Goal: Transaction & Acquisition: Purchase product/service

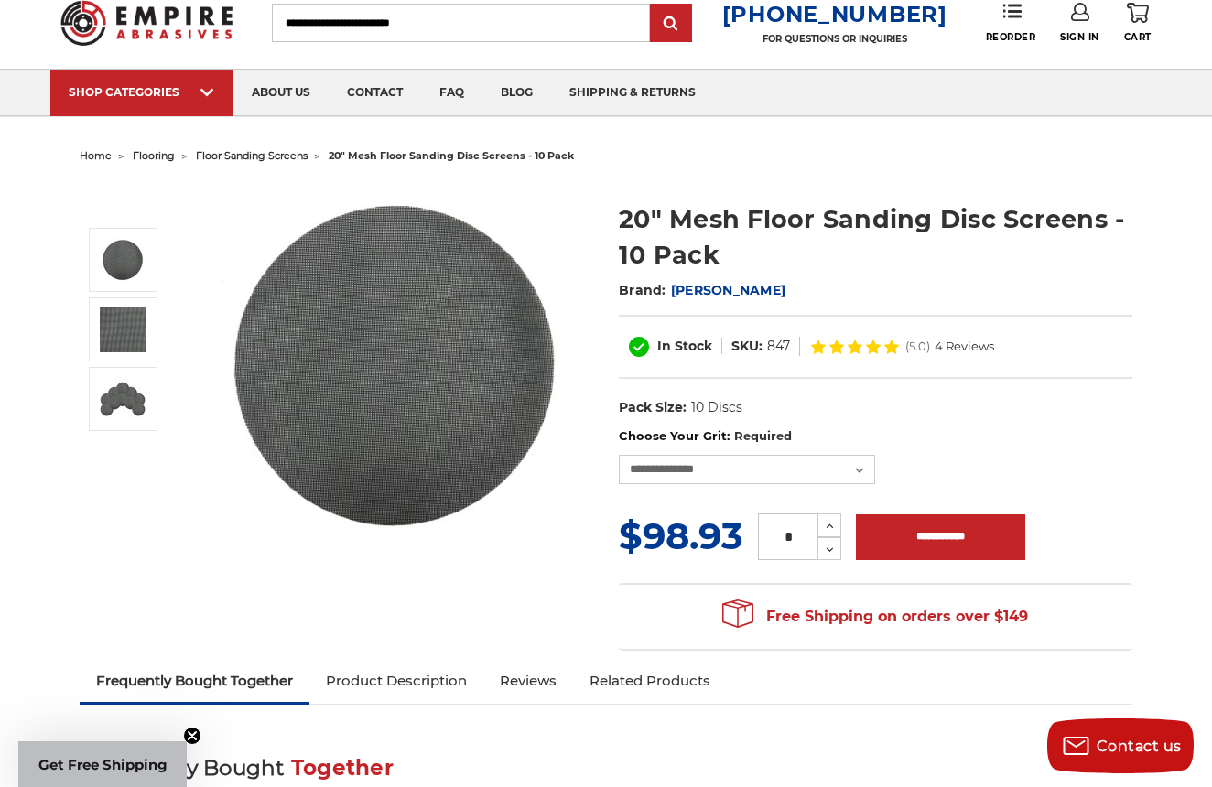
scroll to position [59, 0]
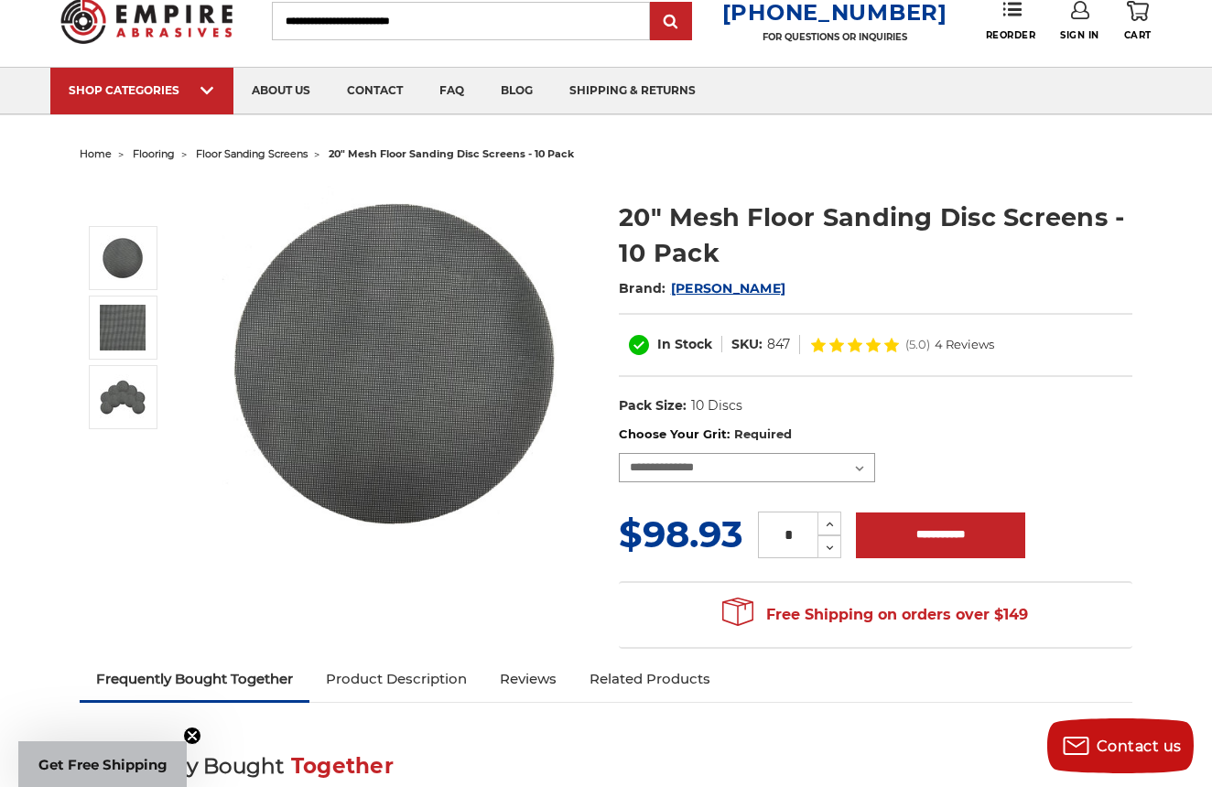
select select "***"
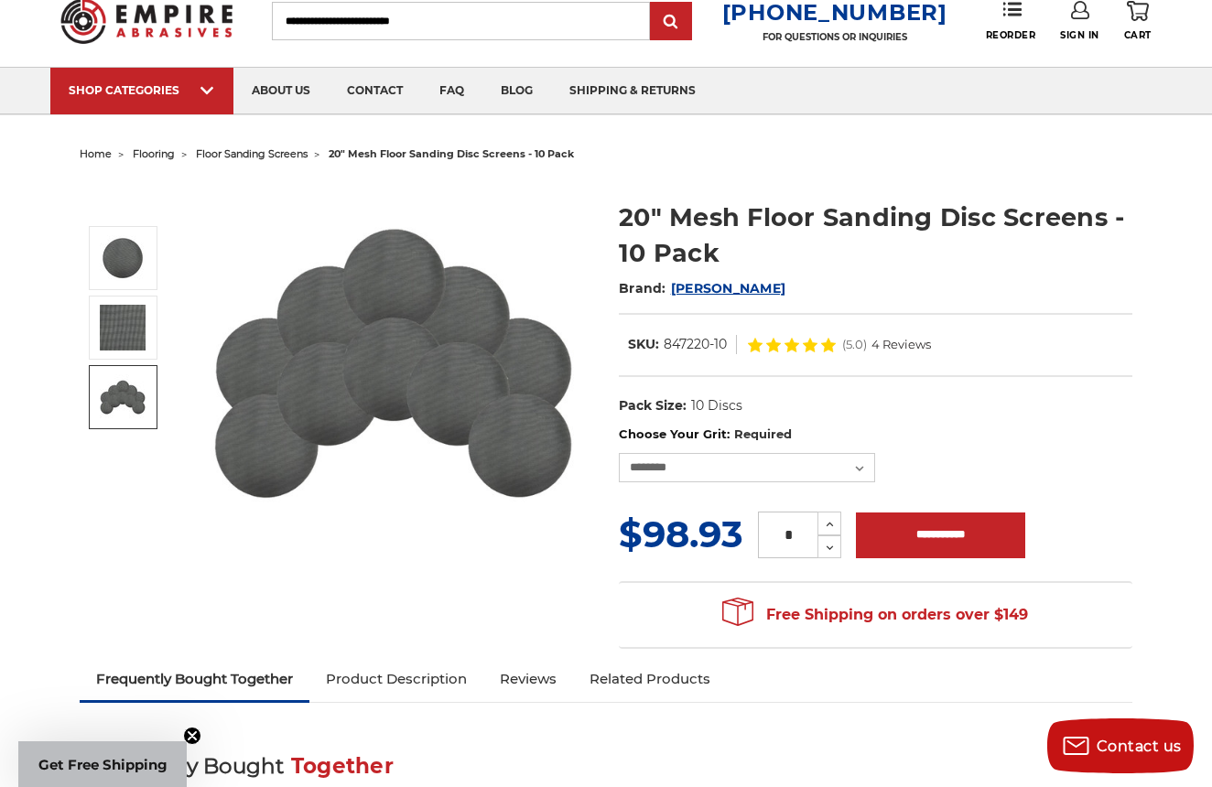
click at [121, 401] on img at bounding box center [123, 397] width 46 height 46
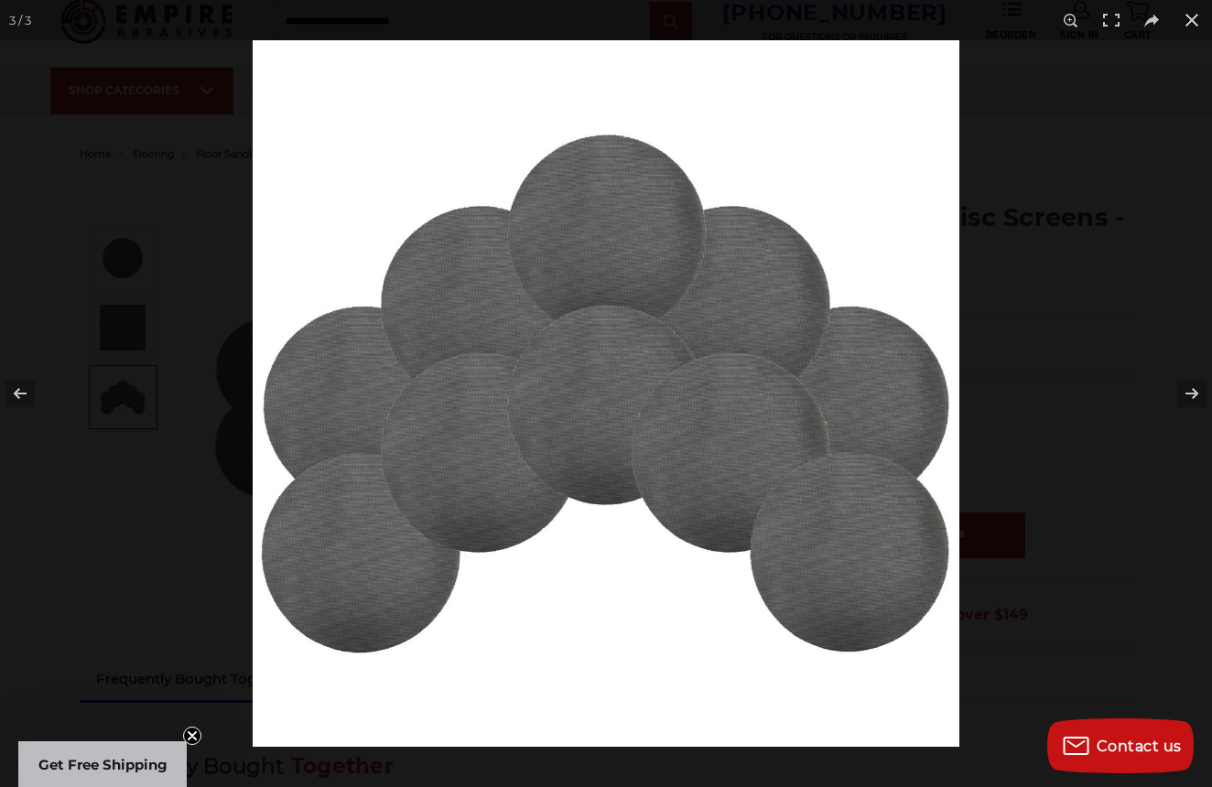
scroll to position [27, 0]
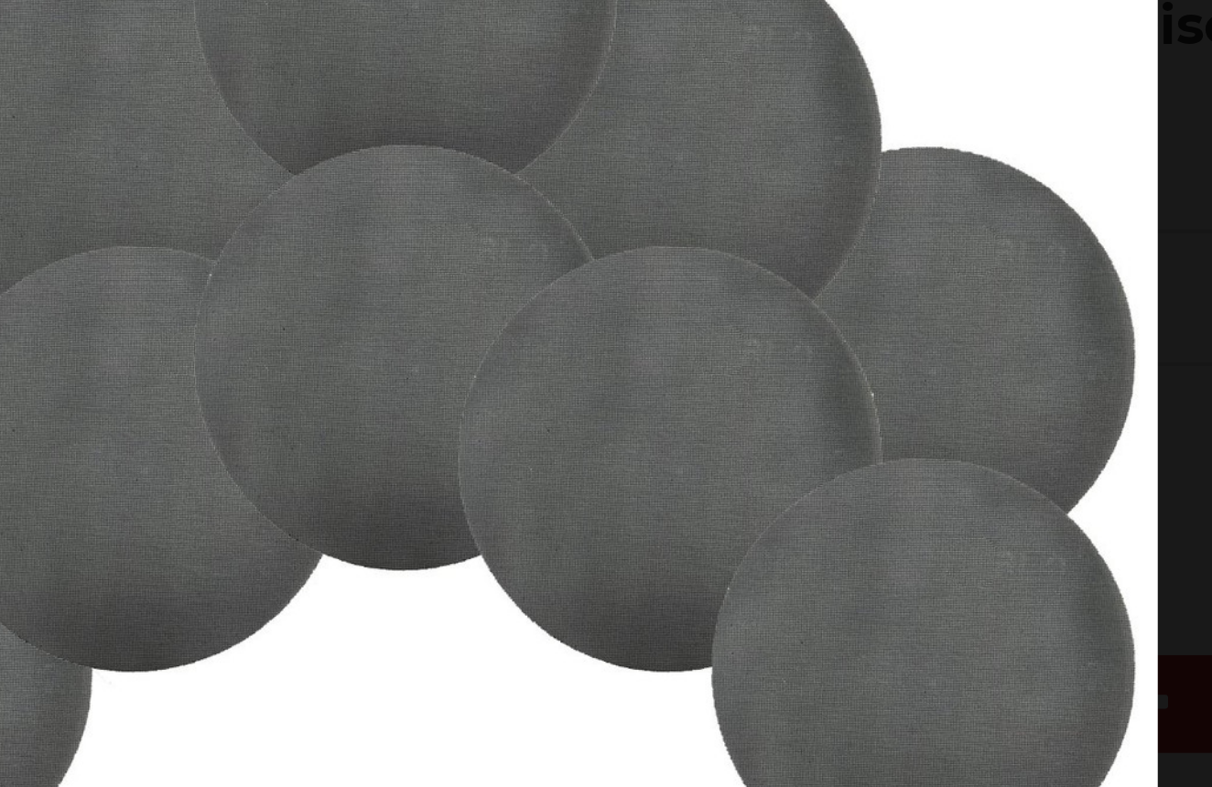
click at [381, 200] on img at bounding box center [606, 393] width 707 height 707
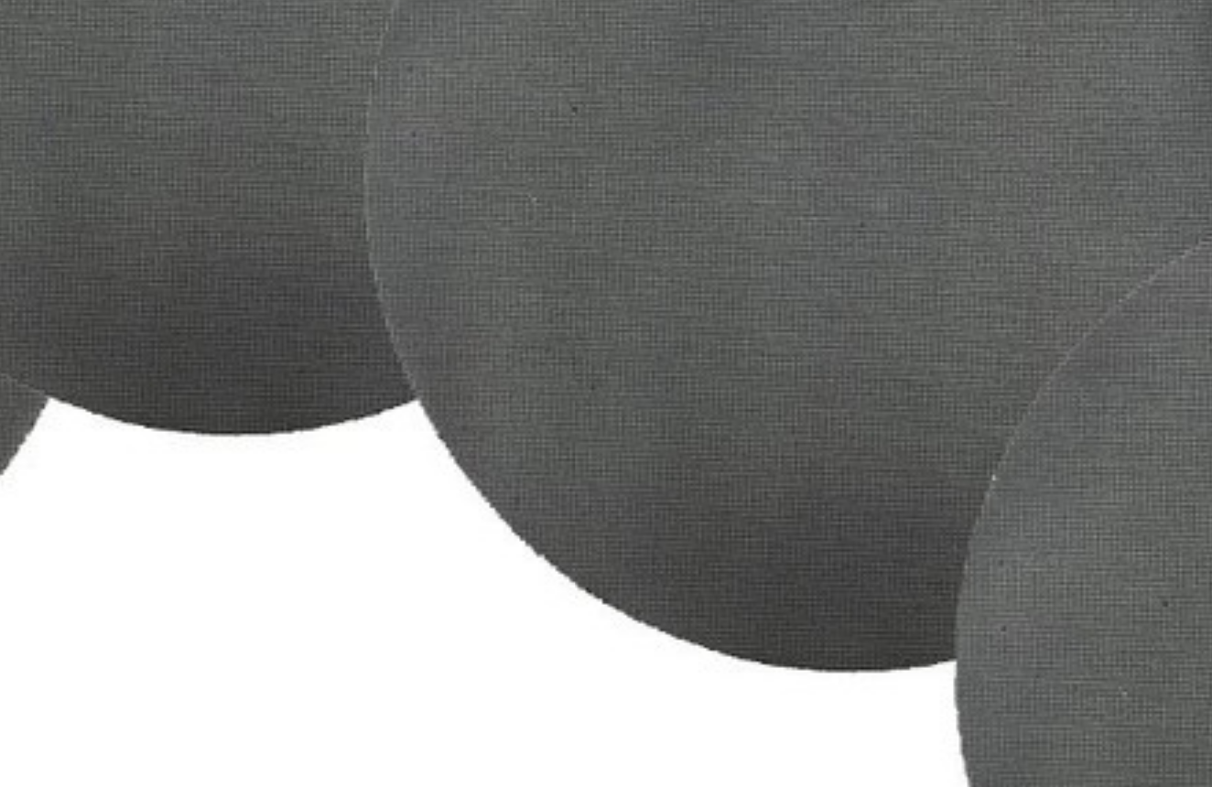
click at [271, 143] on img at bounding box center [605, 256] width 1171 height 1171
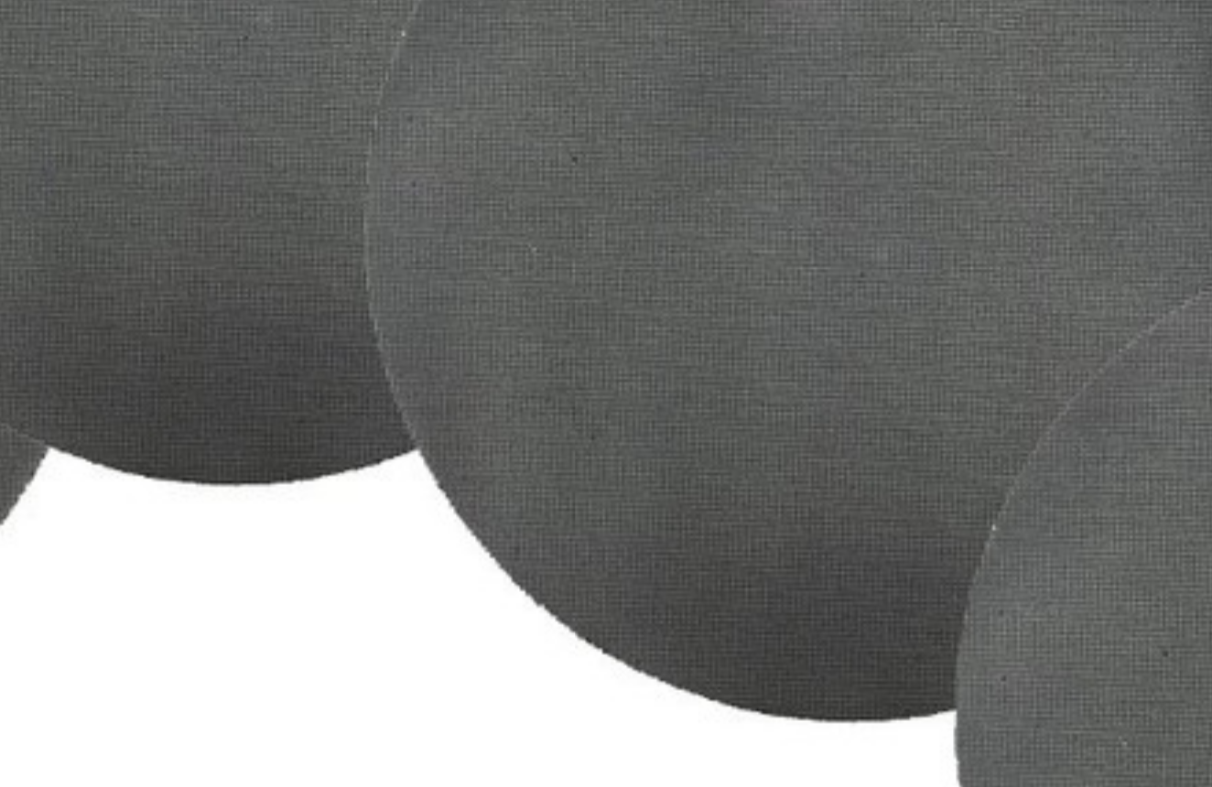
click at [271, 143] on img at bounding box center [605, 272] width 1171 height 1171
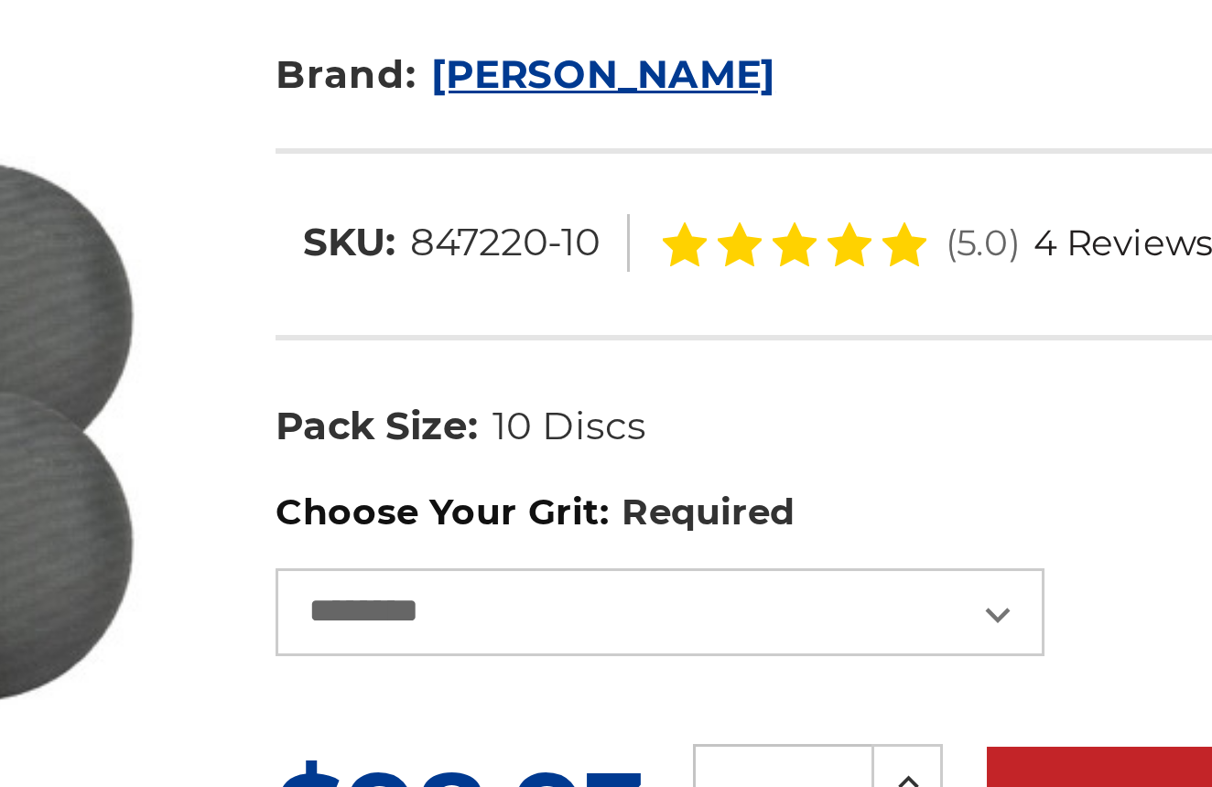
scroll to position [59, 0]
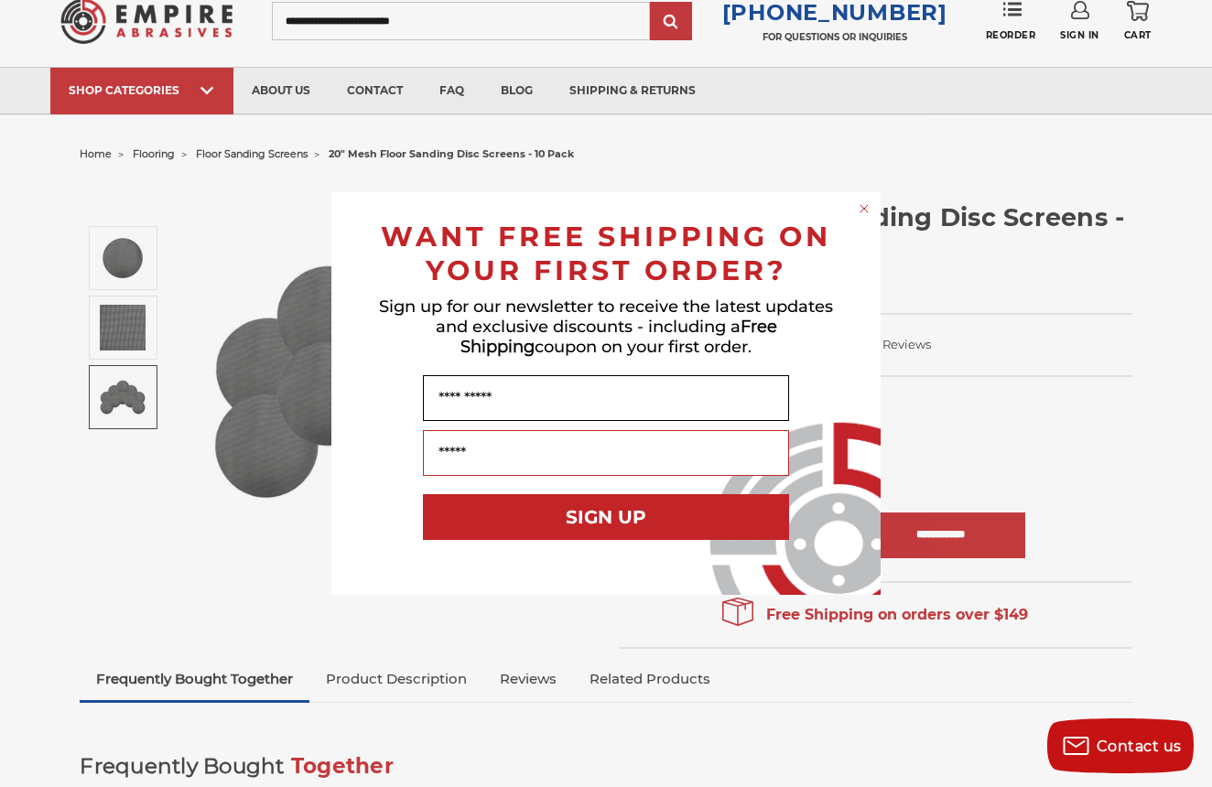
click at [599, 401] on input "Name" at bounding box center [606, 398] width 366 height 46
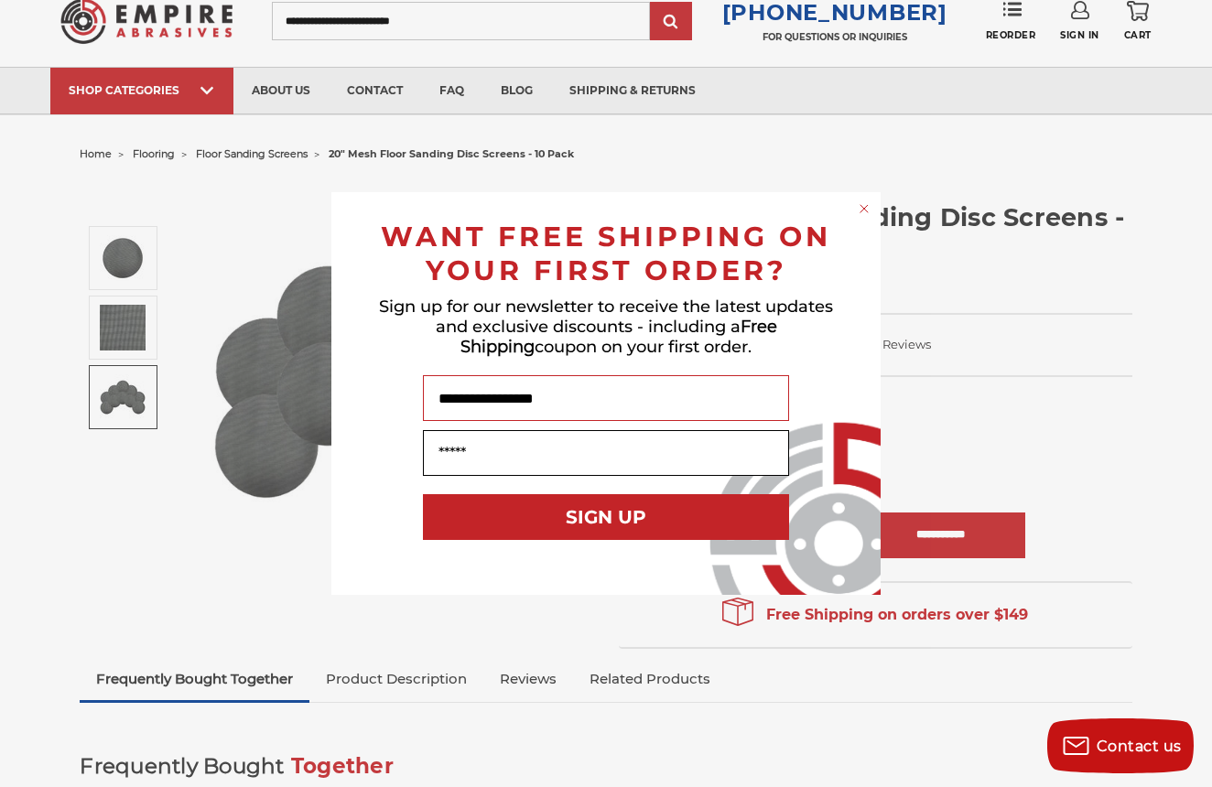
type input "**********"
click at [480, 402] on input "**********" at bounding box center [606, 398] width 366 height 46
click at [478, 437] on input "Your Email" at bounding box center [606, 453] width 366 height 46
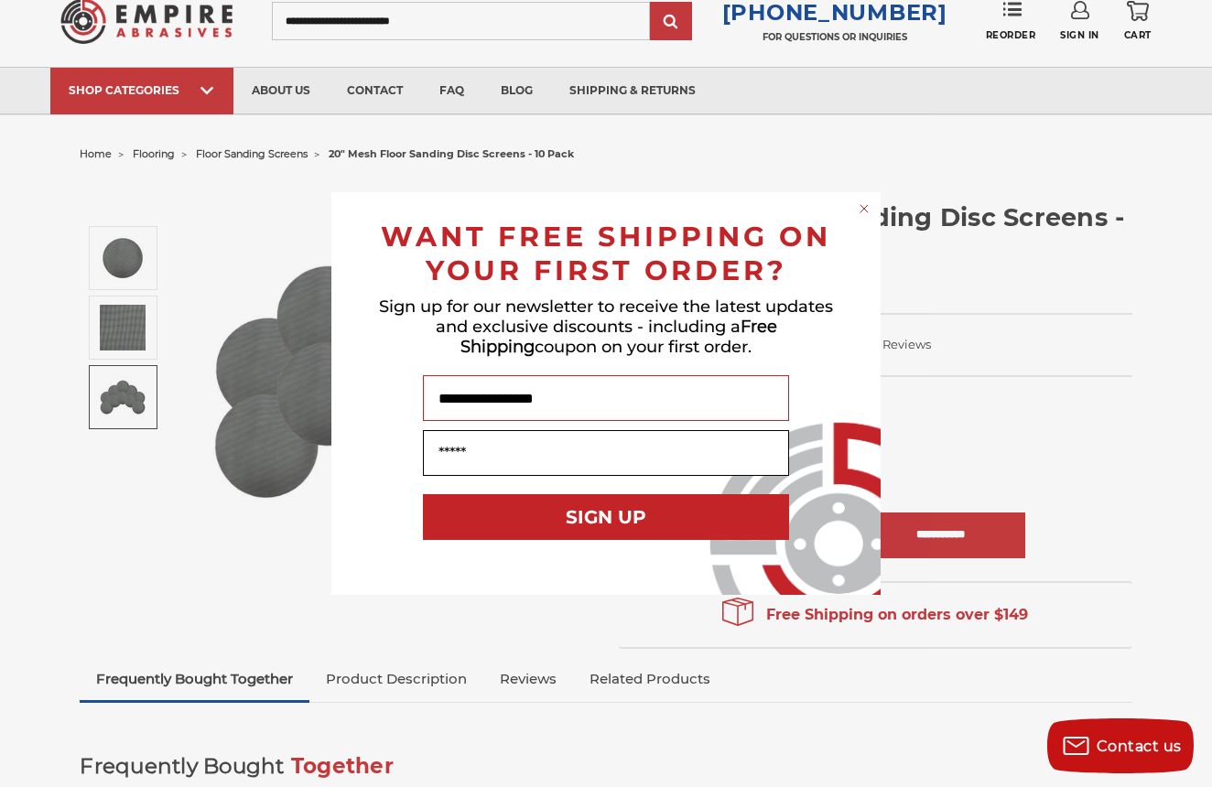
click at [478, 437] on input "Your Email" at bounding box center [606, 453] width 366 height 46
paste input "**********"
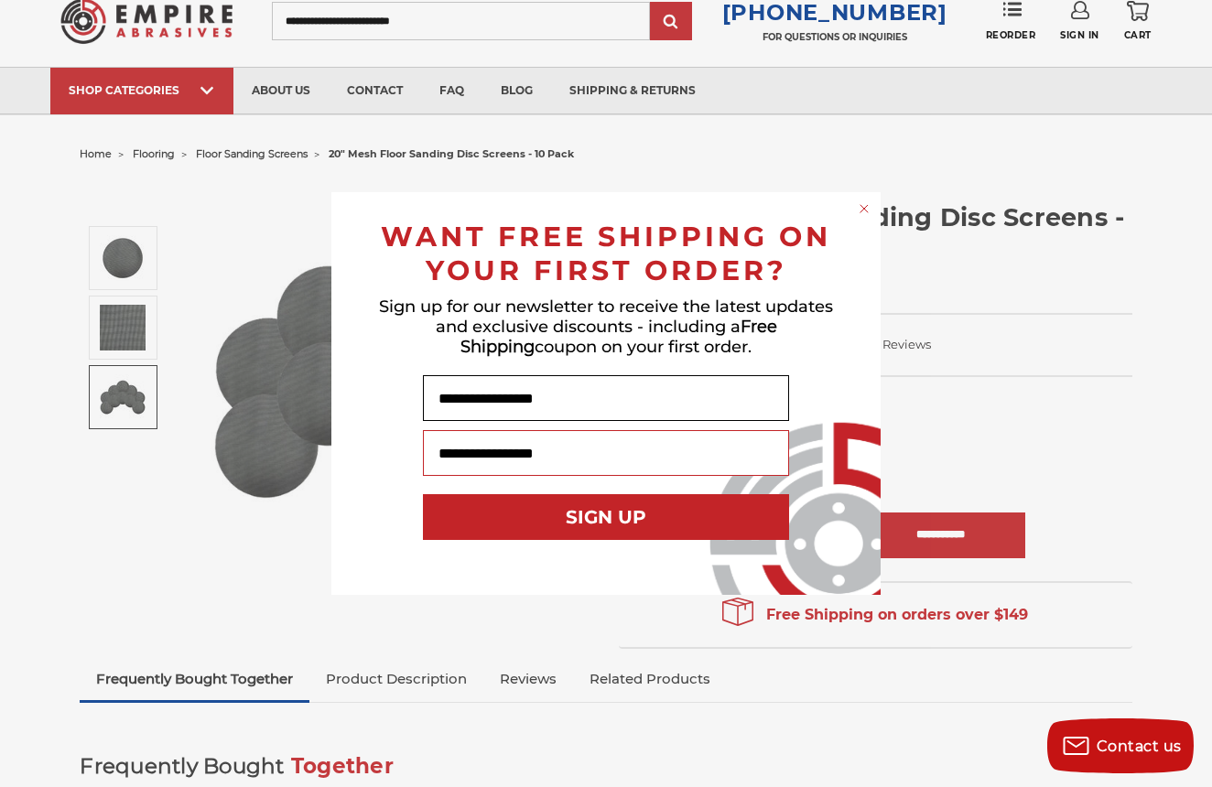
type input "**********"
click at [498, 390] on input "**********" at bounding box center [606, 398] width 366 height 46
type input "*********"
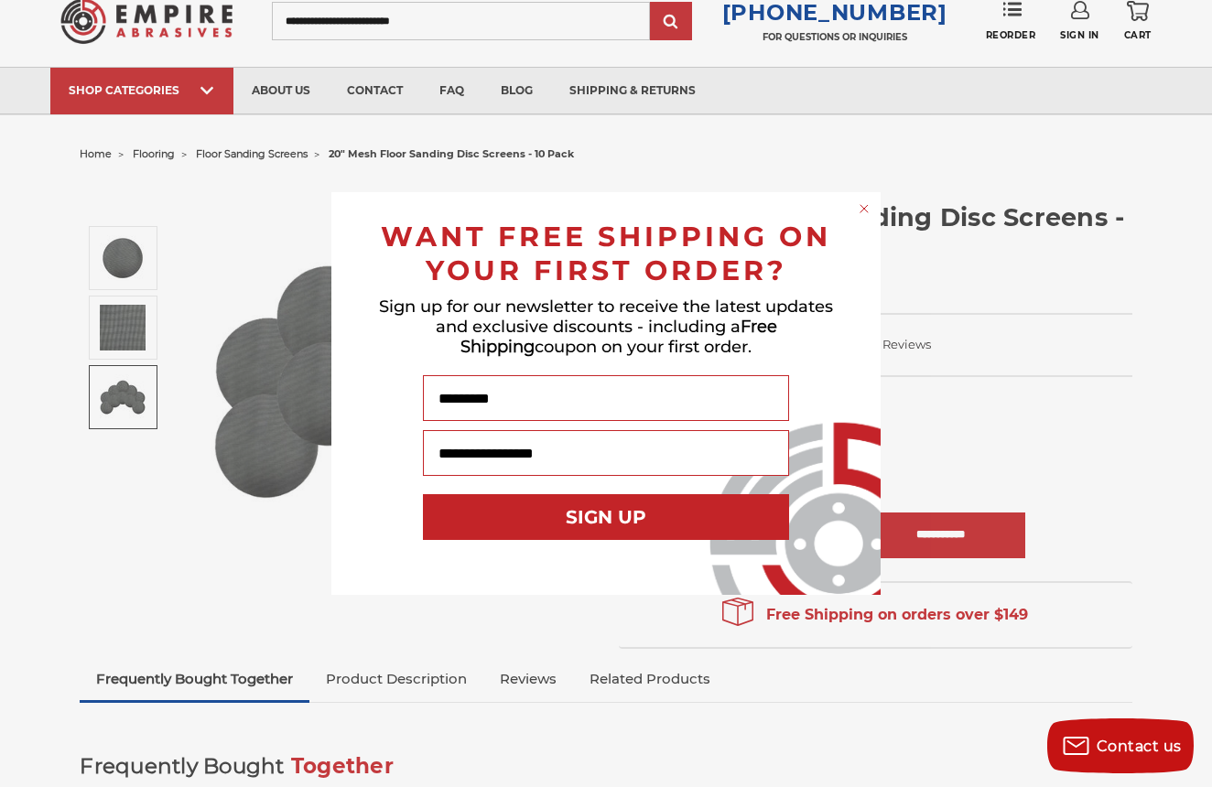
click at [523, 494] on button "SIGN UP" at bounding box center [606, 517] width 366 height 46
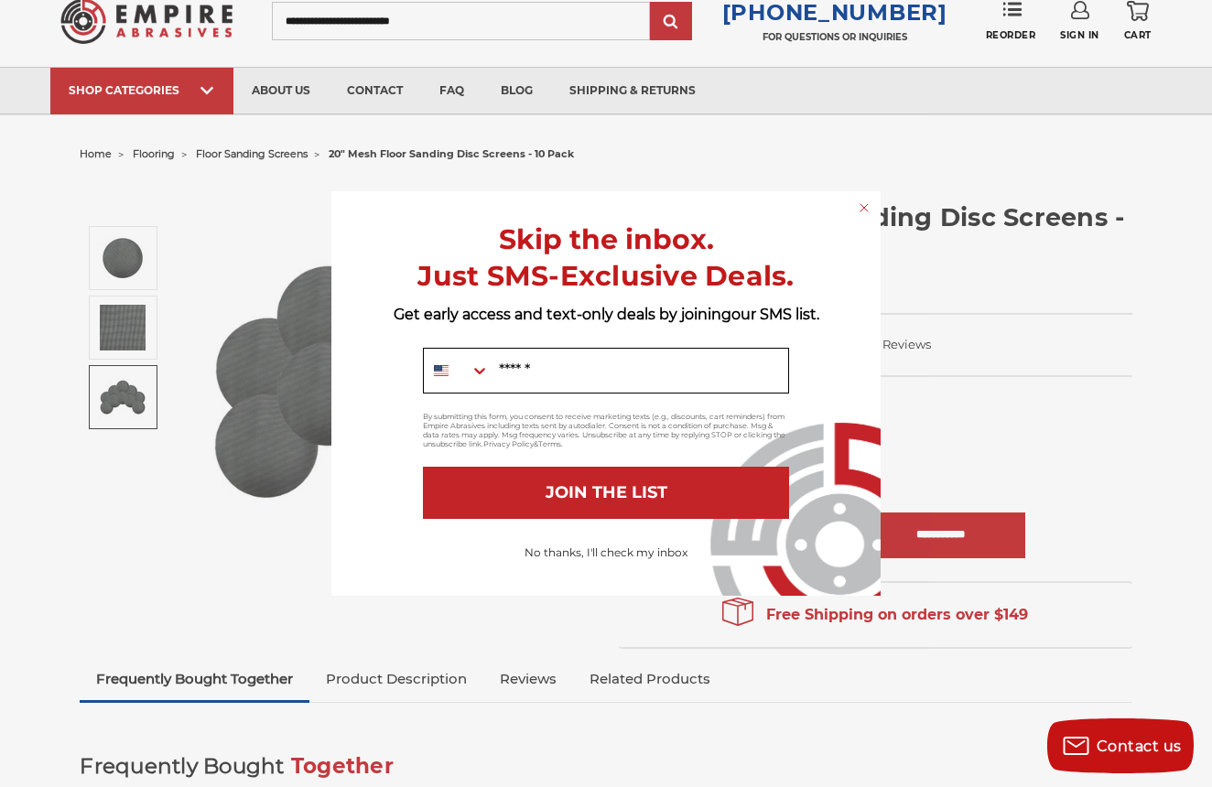
click at [678, 361] on input "Mobile" at bounding box center [639, 371] width 298 height 44
click at [647, 548] on button "No thanks, I'll check my inbox" at bounding box center [605, 552] width 181 height 31
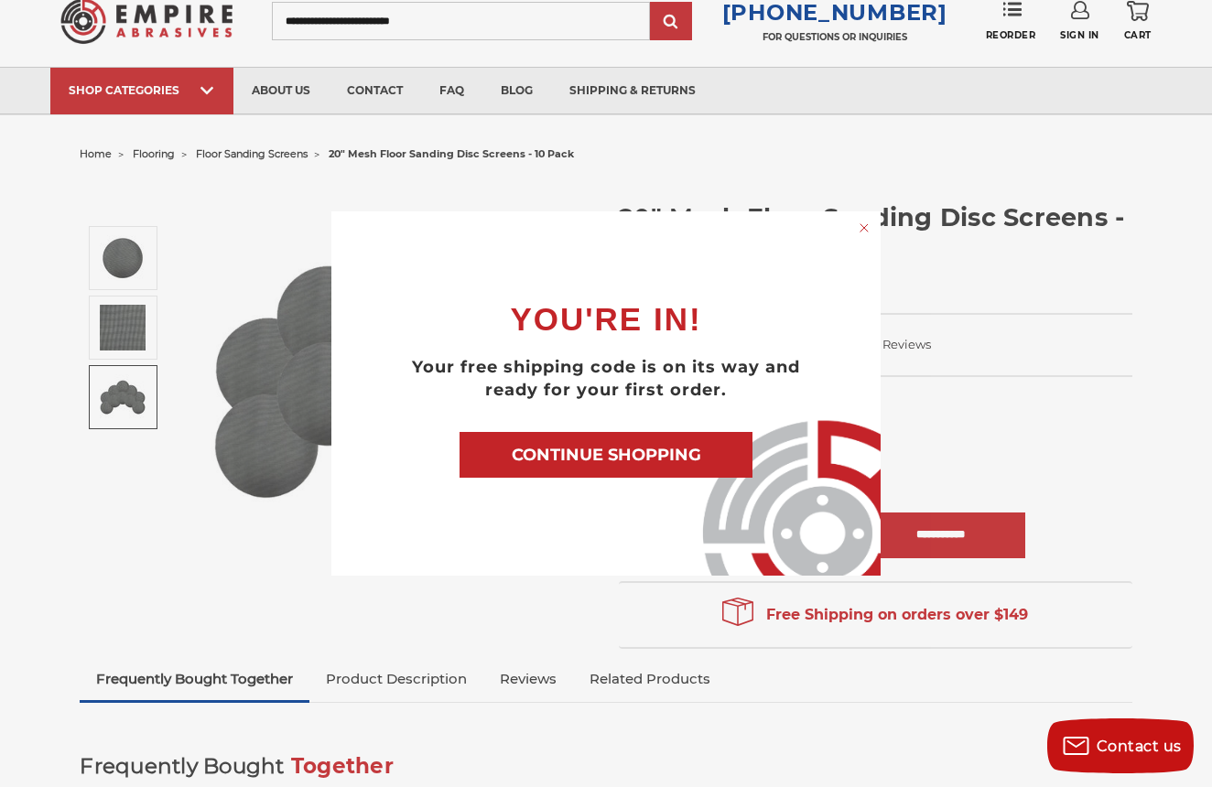
click at [642, 457] on button "CONTINUE SHOPPING" at bounding box center [605, 455] width 293 height 46
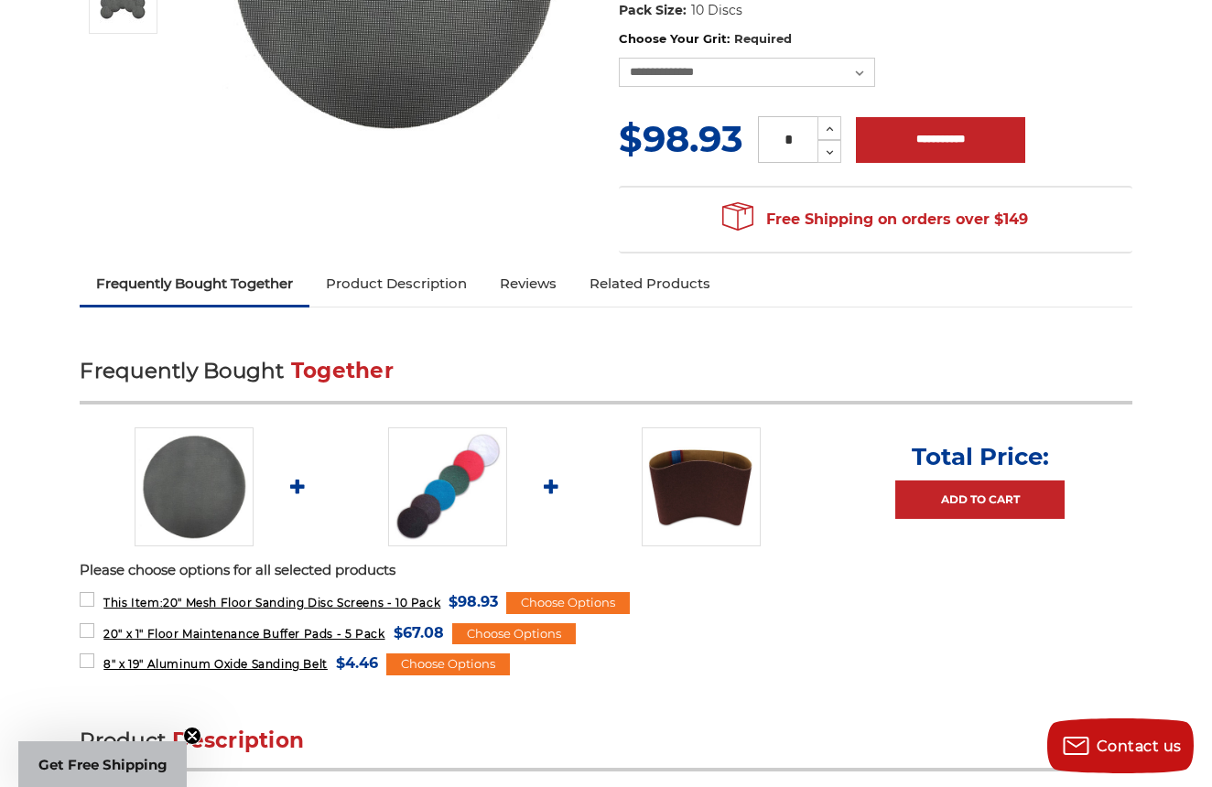
scroll to position [457, 0]
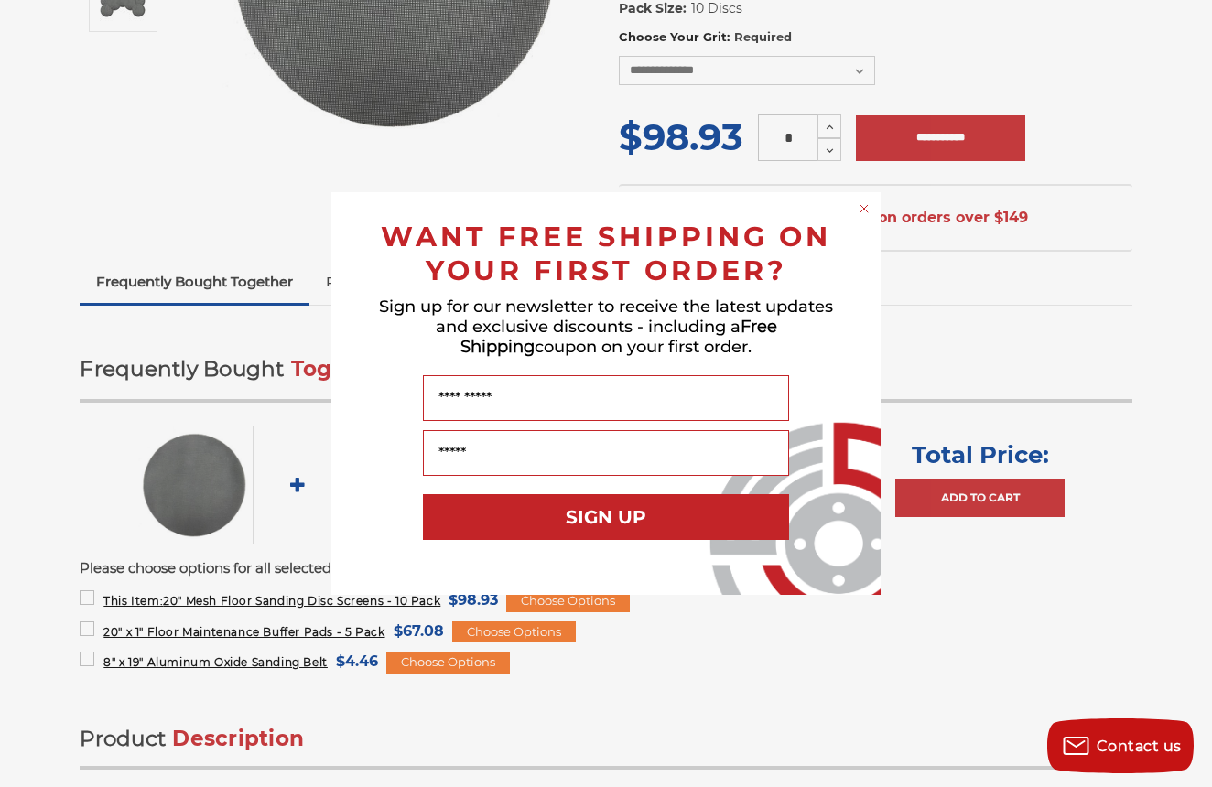
click at [863, 205] on circle "Close dialog" at bounding box center [864, 208] width 17 height 17
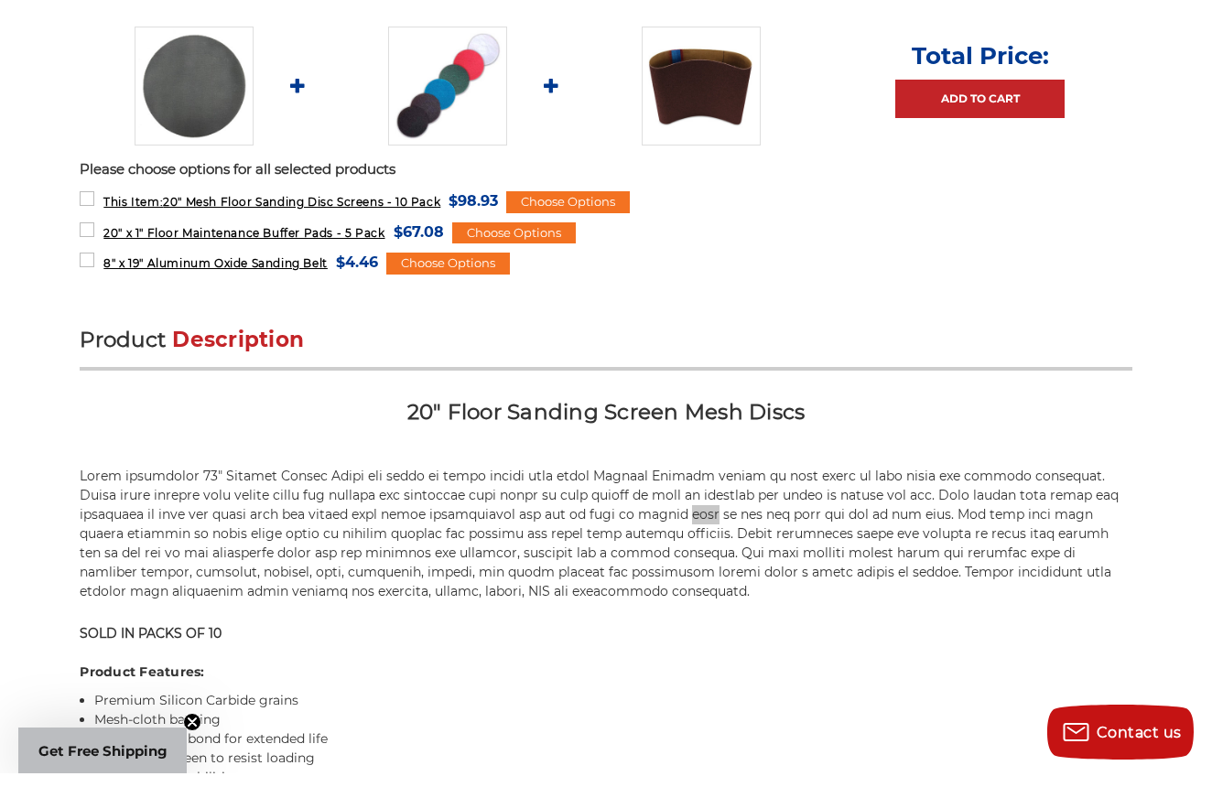
scroll to position [872, 0]
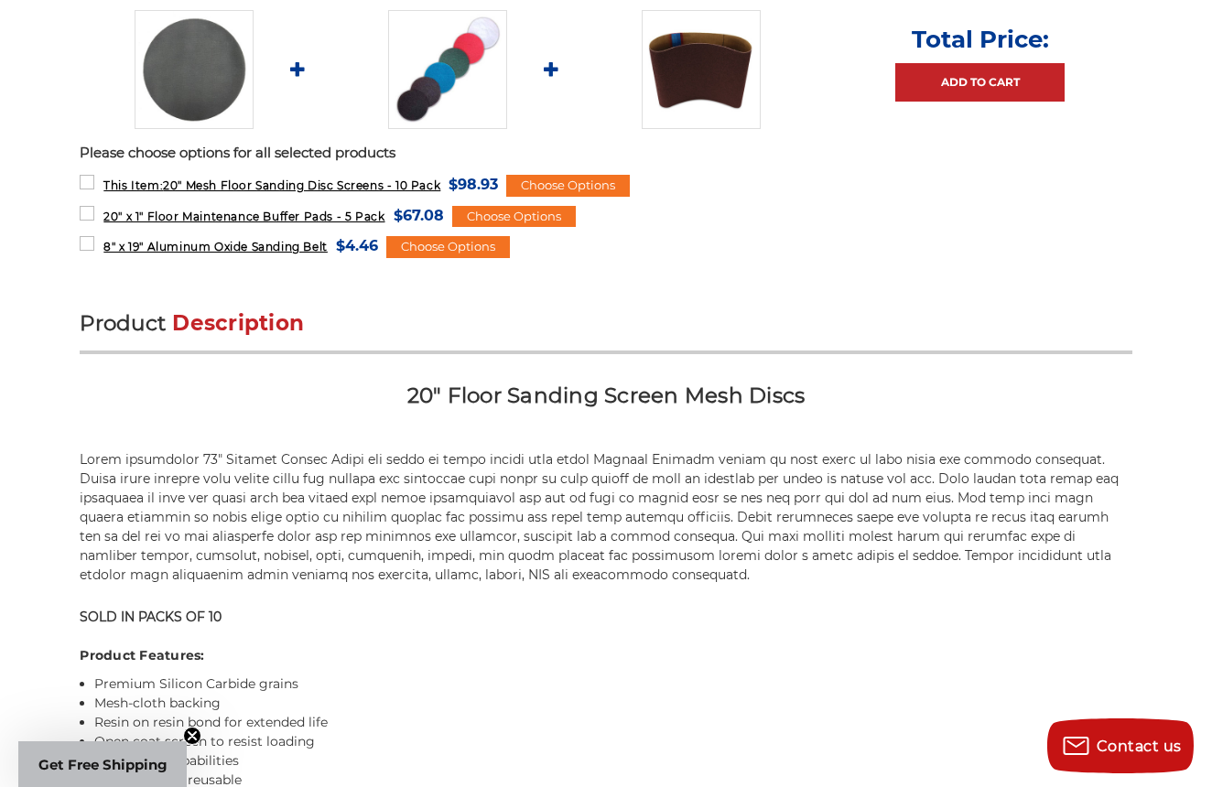
click at [893, 367] on div "Product Description 20" Floor Sanding Screen Mesh Discs SOLD IN PACKS OF 10 Pro…" at bounding box center [606, 718] width 1052 height 819
click at [92, 484] on p at bounding box center [606, 517] width 1052 height 135
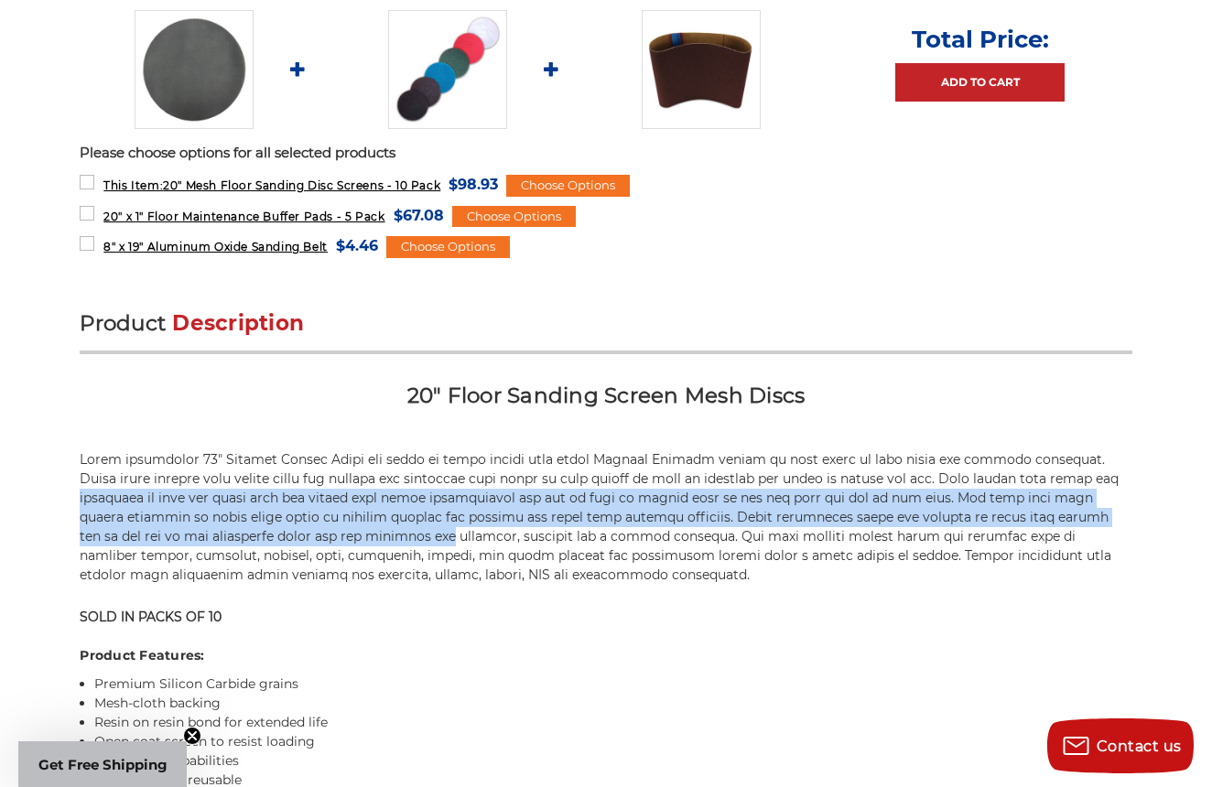
drag, startPoint x: 92, startPoint y: 484, endPoint x: 382, endPoint y: 529, distance: 292.6
click at [382, 529] on p at bounding box center [606, 517] width 1052 height 135
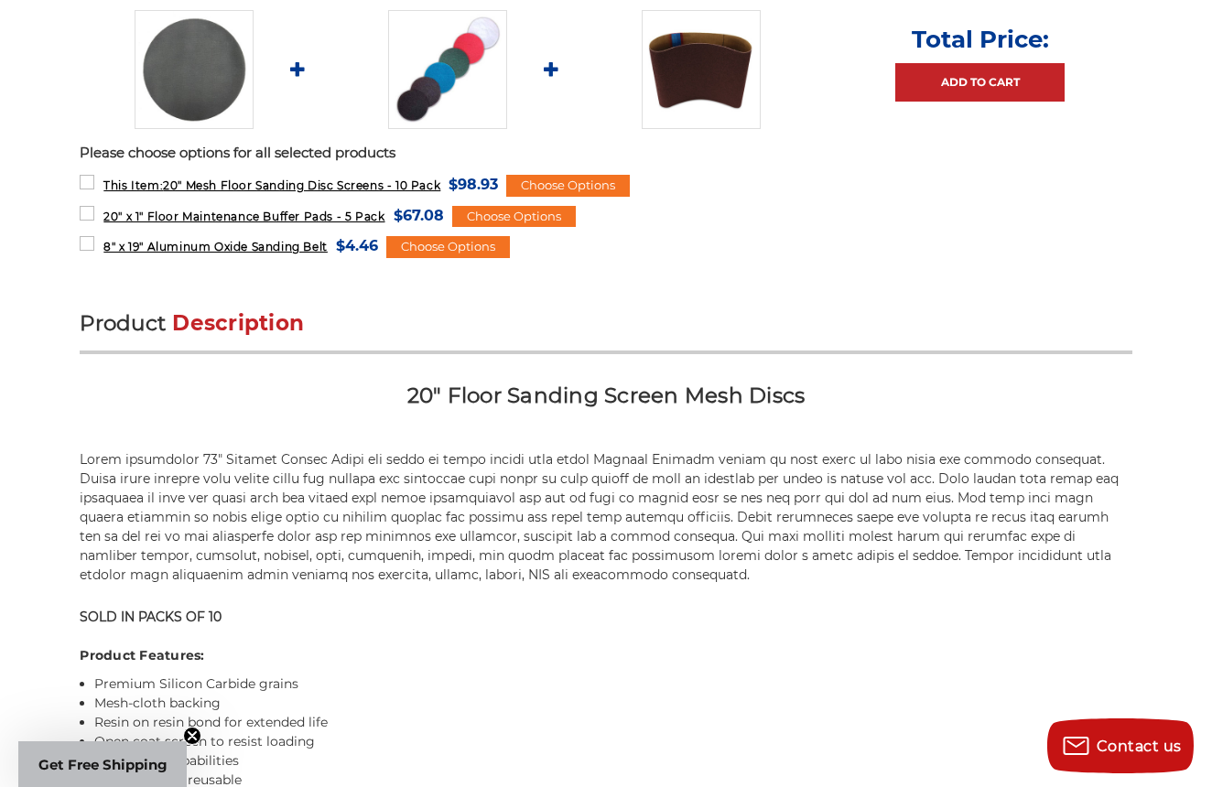
click at [365, 516] on p at bounding box center [606, 517] width 1052 height 135
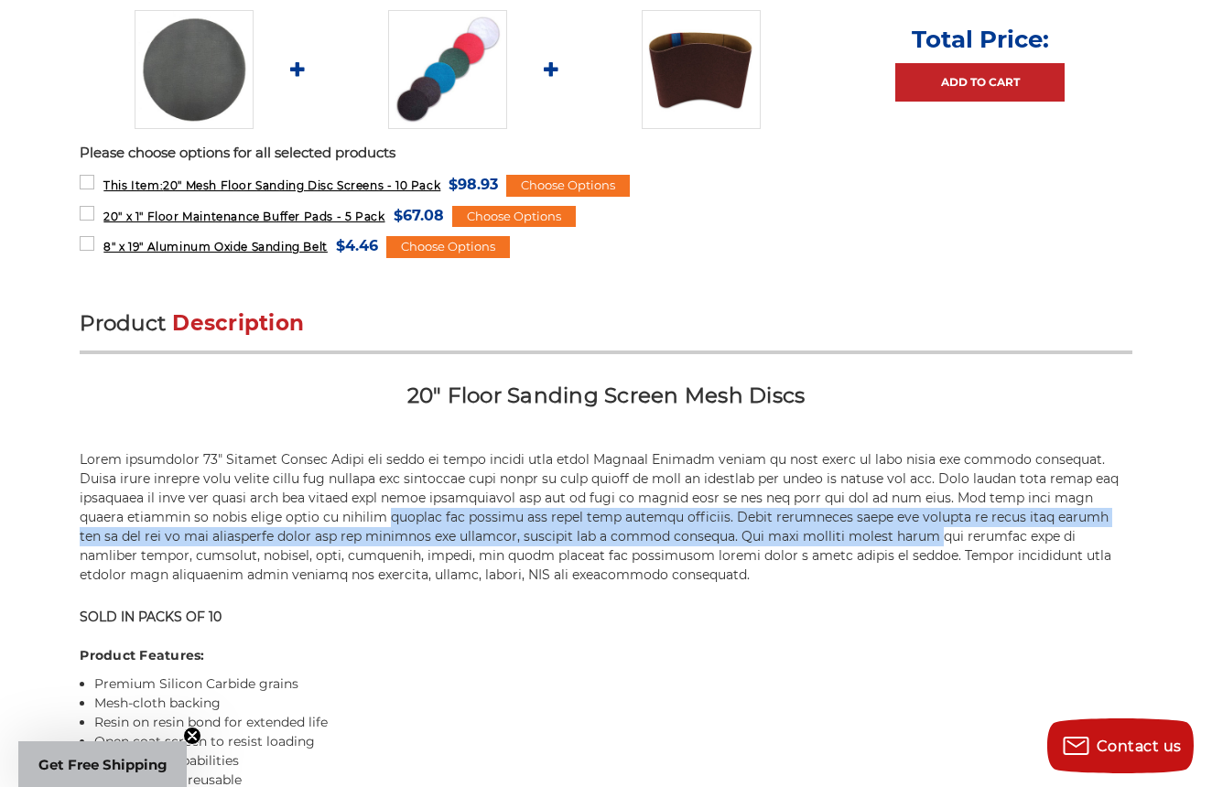
drag, startPoint x: 365, startPoint y: 516, endPoint x: 847, endPoint y: 537, distance: 481.8
click at [847, 537] on p at bounding box center [606, 517] width 1052 height 135
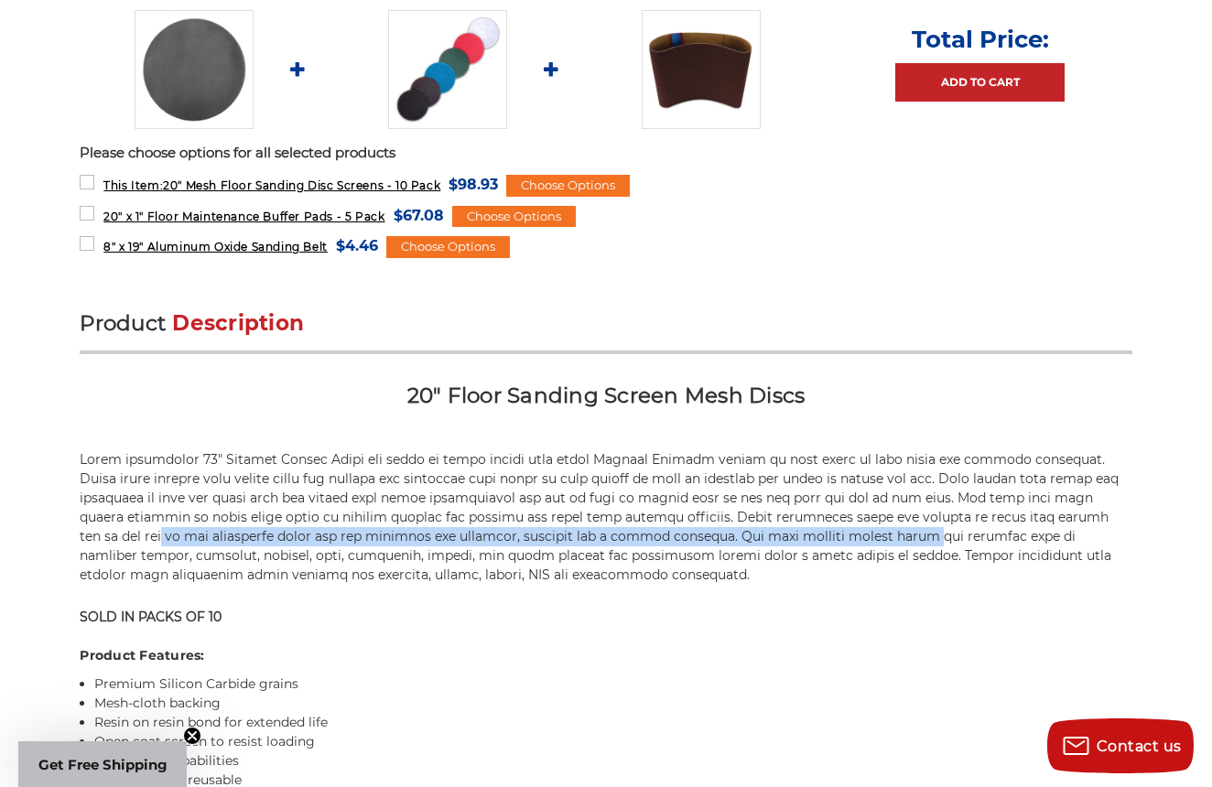
drag, startPoint x: 847, startPoint y: 537, endPoint x: 102, endPoint y: 532, distance: 744.0
click at [102, 532] on p at bounding box center [606, 517] width 1052 height 135
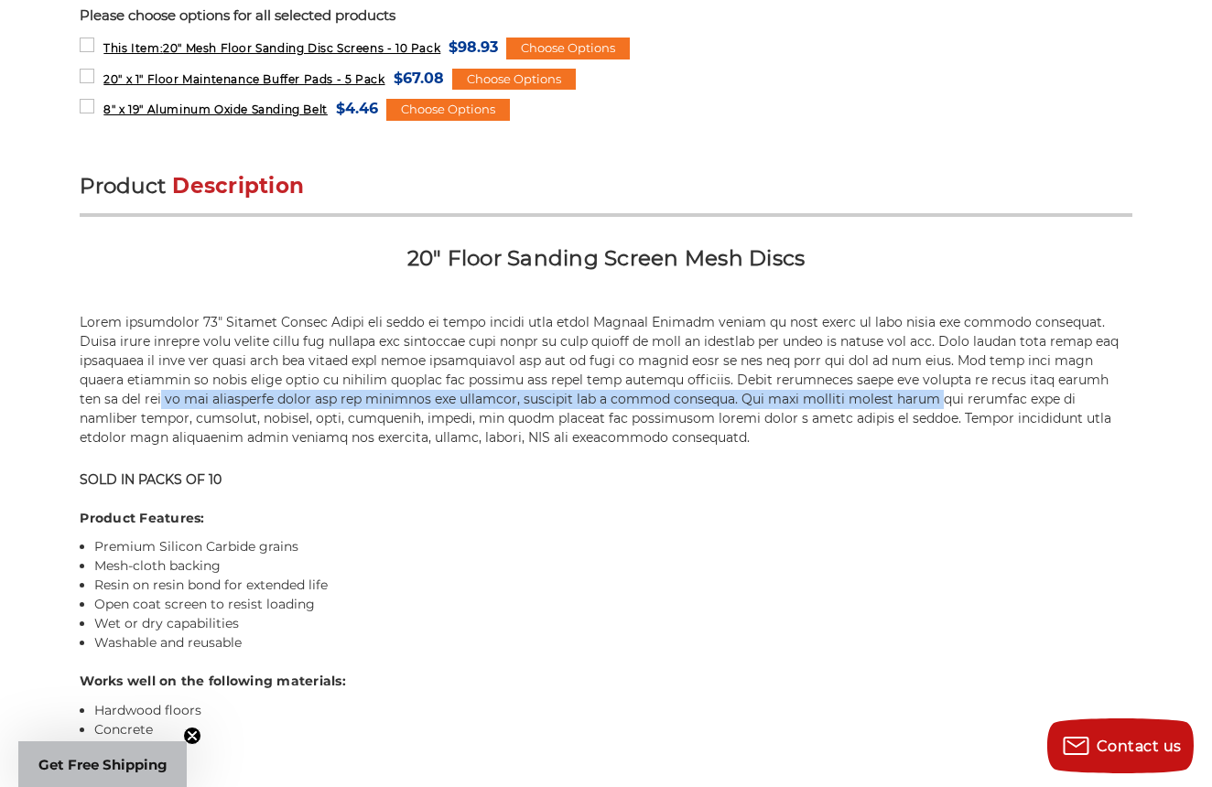
scroll to position [1019, 0]
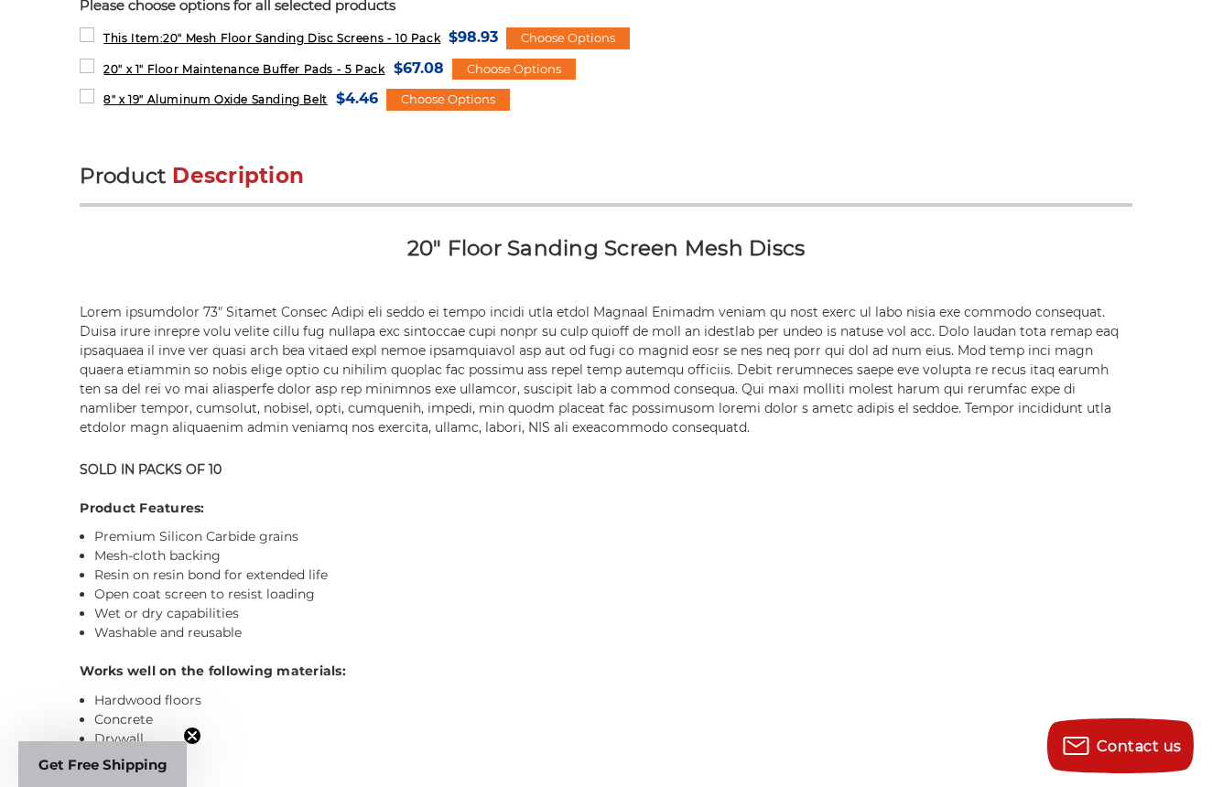
click at [140, 533] on li "Premium Silicon Carbide grains" at bounding box center [612, 536] width 1037 height 19
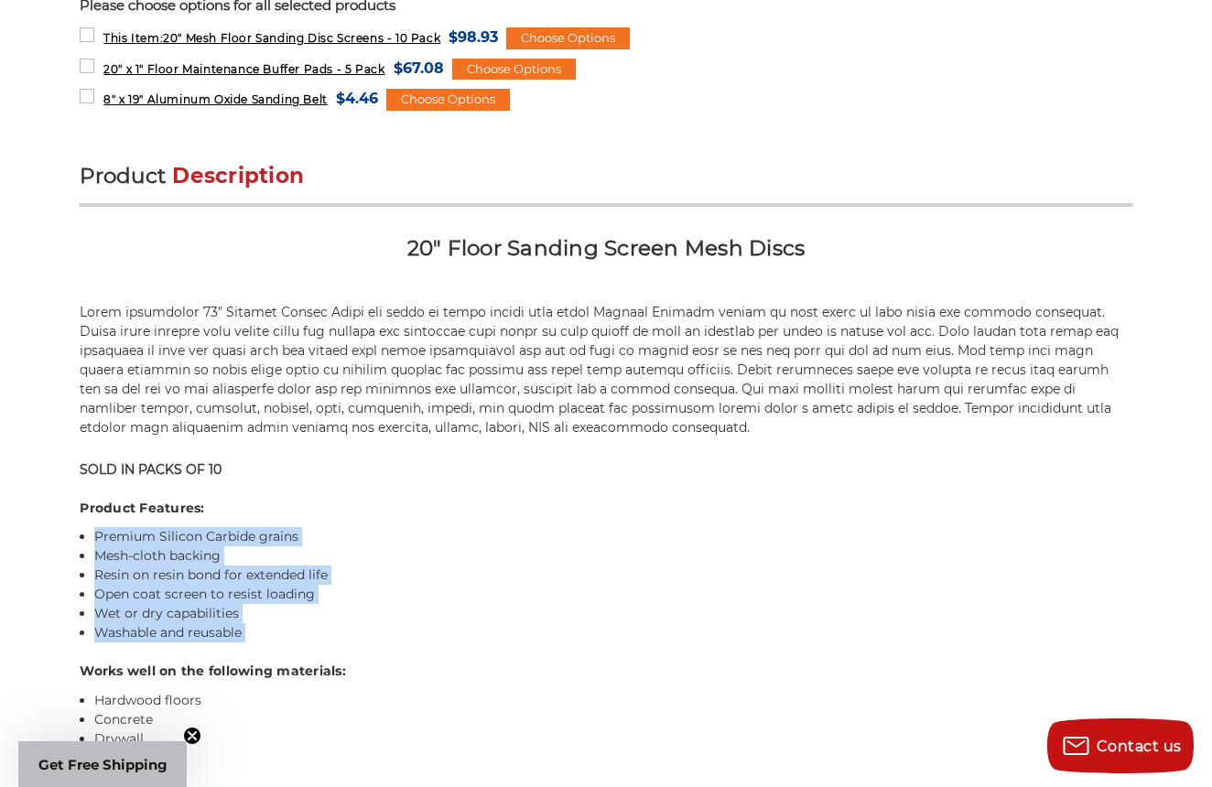
drag, startPoint x: 140, startPoint y: 533, endPoint x: 235, endPoint y: 638, distance: 141.9
click at [235, 638] on ul "Premium Silicon Carbide grains Mesh-cloth backing Resin on resin bond for exten…" at bounding box center [612, 584] width 1037 height 115
click at [235, 638] on li "Washable and reusable" at bounding box center [612, 632] width 1037 height 19
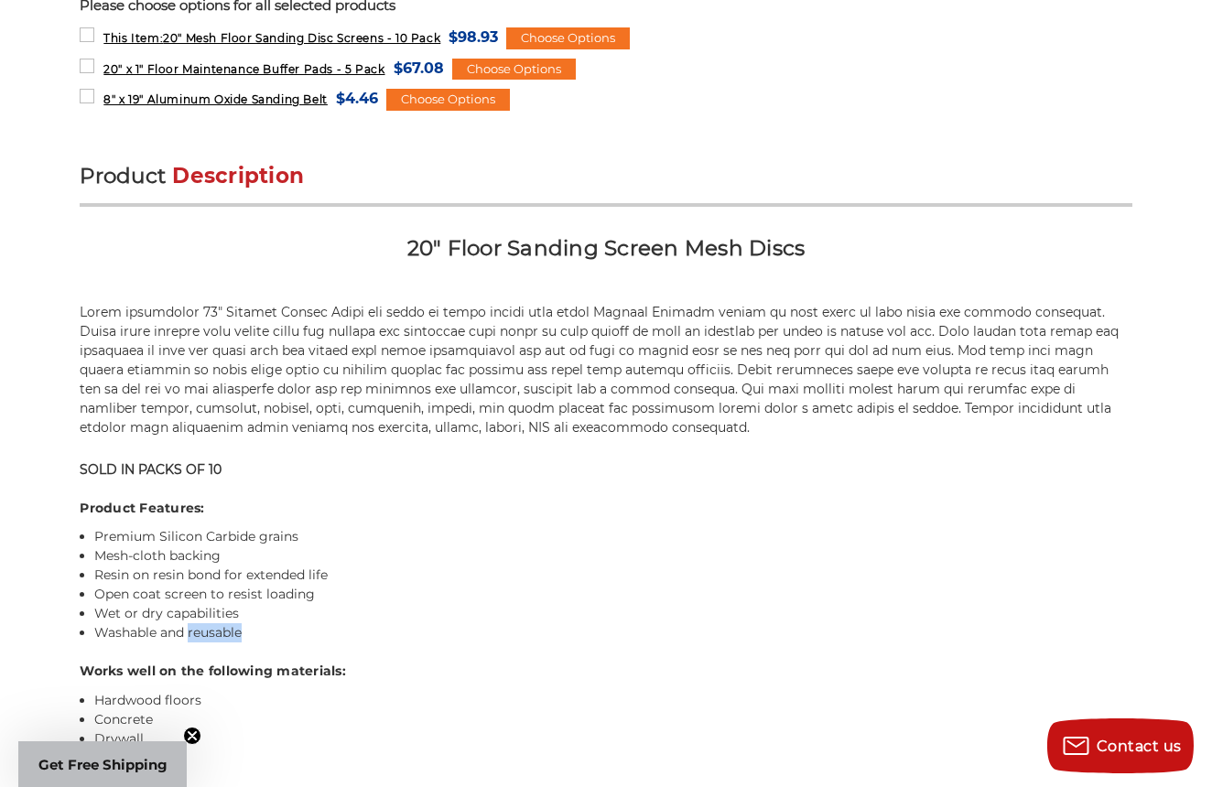
click at [235, 638] on li "Washable and reusable" at bounding box center [612, 632] width 1037 height 19
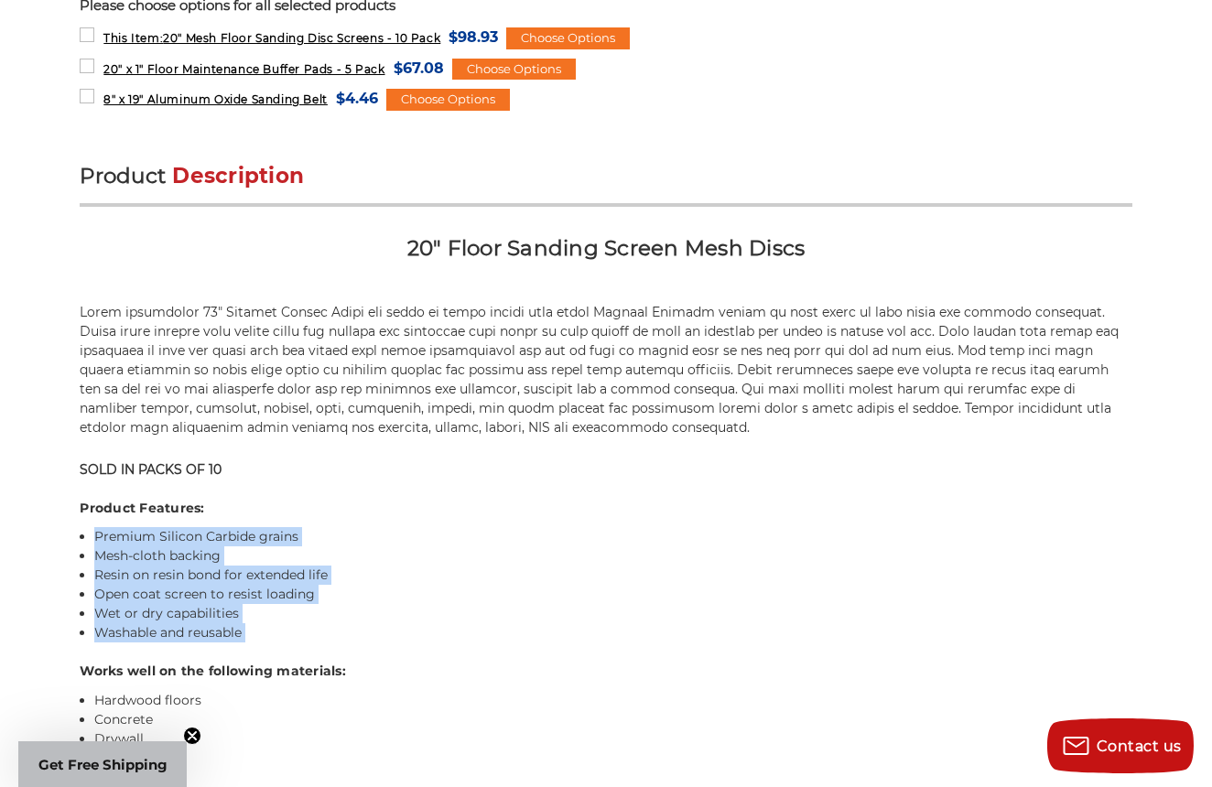
drag, startPoint x: 235, startPoint y: 638, endPoint x: 153, endPoint y: 529, distance: 136.5
click at [153, 529] on ul "Premium Silicon Carbide grains Mesh-cloth backing Resin on resin bond for exten…" at bounding box center [612, 584] width 1037 height 115
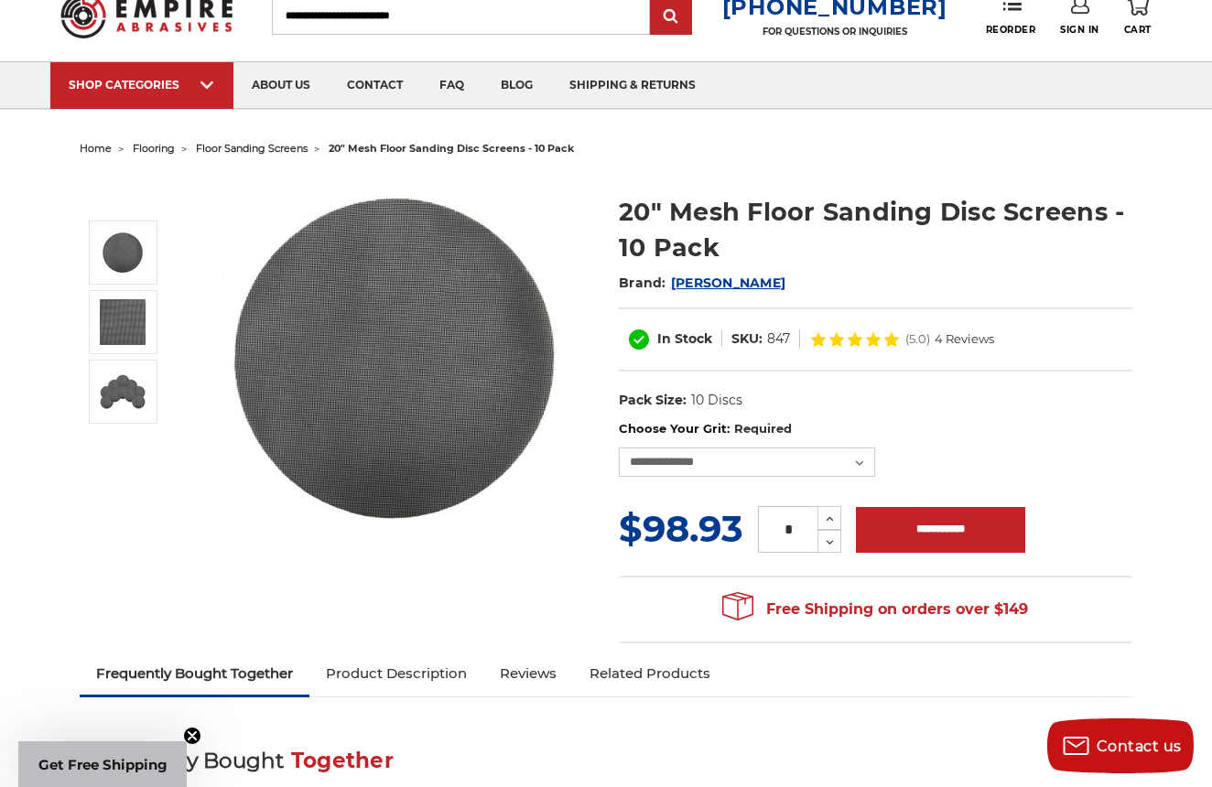
scroll to position [96, 0]
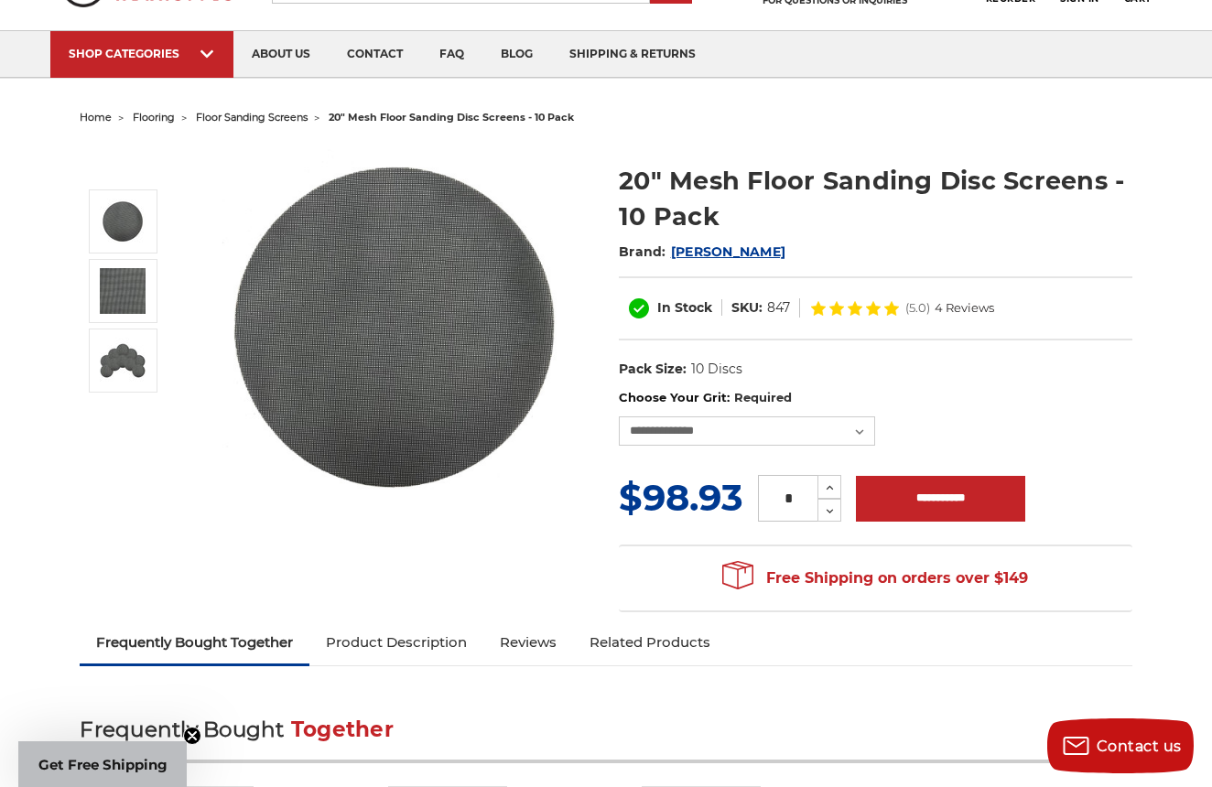
click at [741, 246] on h2 "Brand: Mercer" at bounding box center [875, 251] width 513 height 31
drag, startPoint x: 741, startPoint y: 246, endPoint x: 672, endPoint y: 248, distance: 69.6
click at [672, 248] on h2 "Brand: Mercer" at bounding box center [875, 251] width 513 height 31
copy h2 "Mercer"
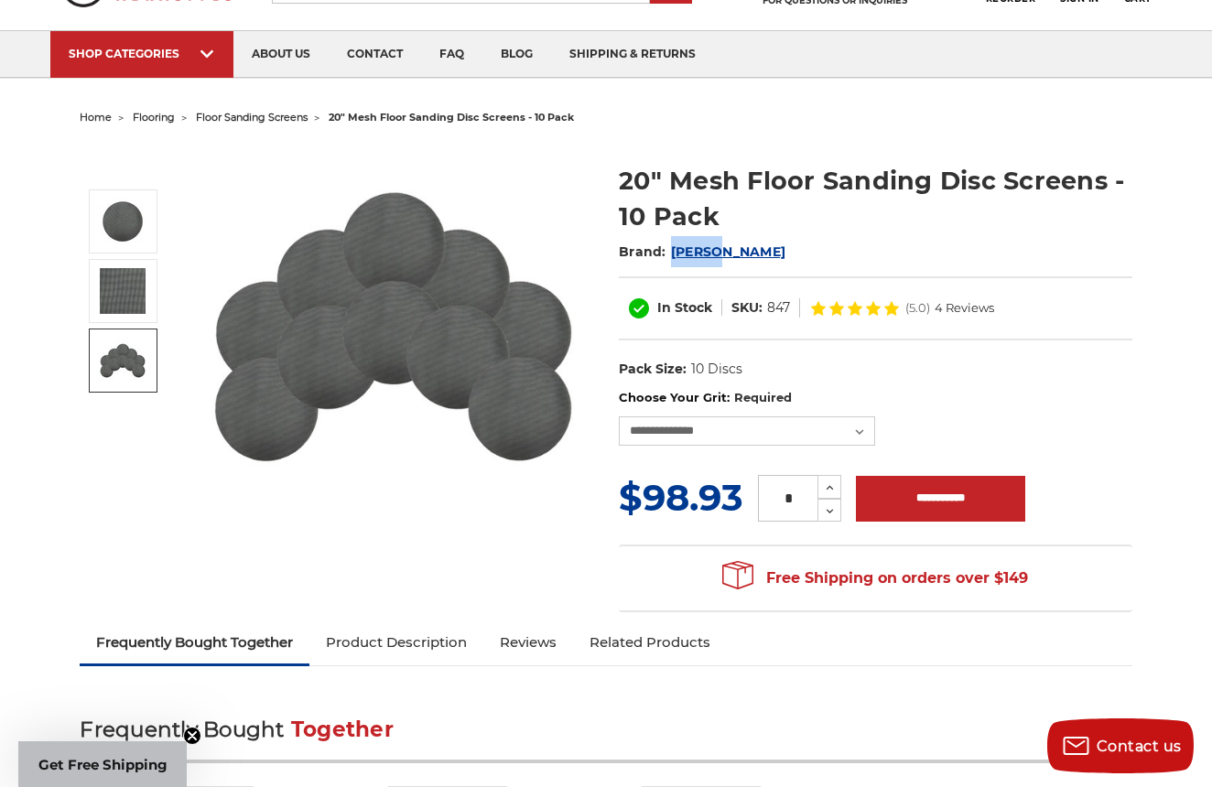
click at [121, 351] on img at bounding box center [123, 361] width 46 height 46
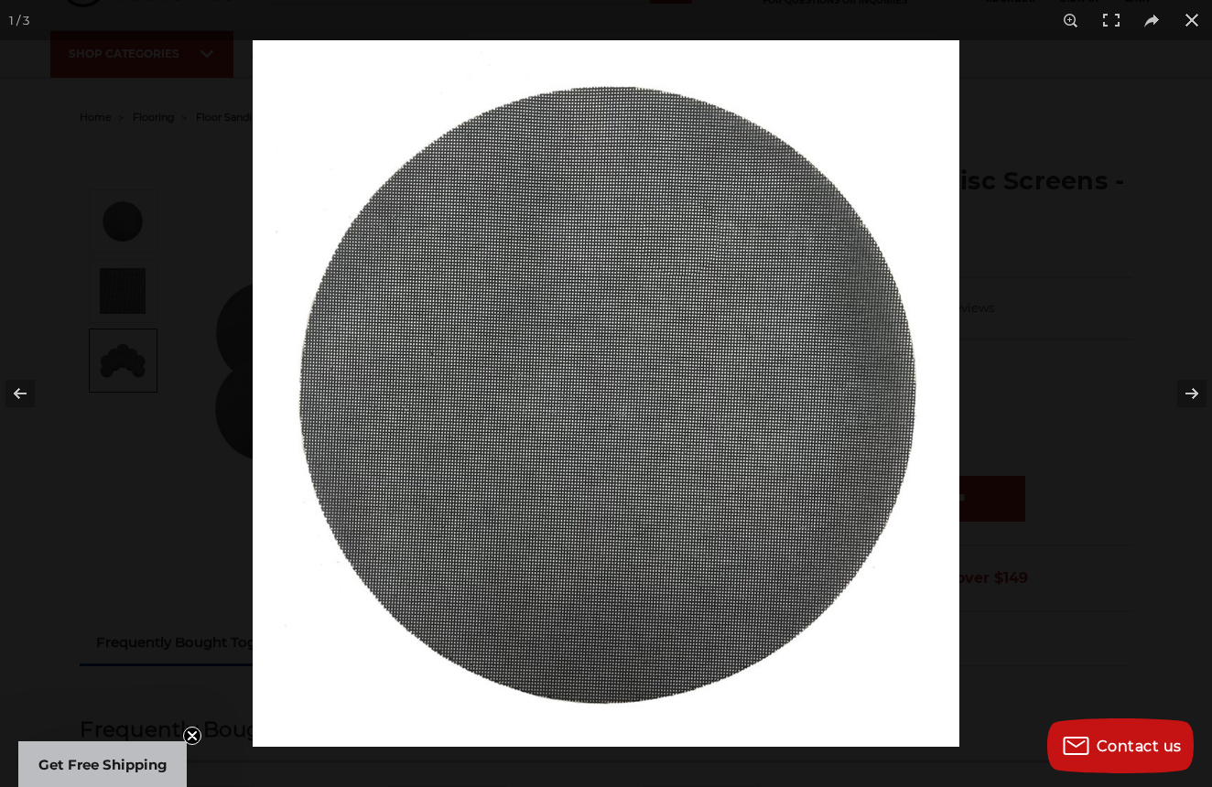
click at [667, 249] on img at bounding box center [606, 393] width 707 height 707
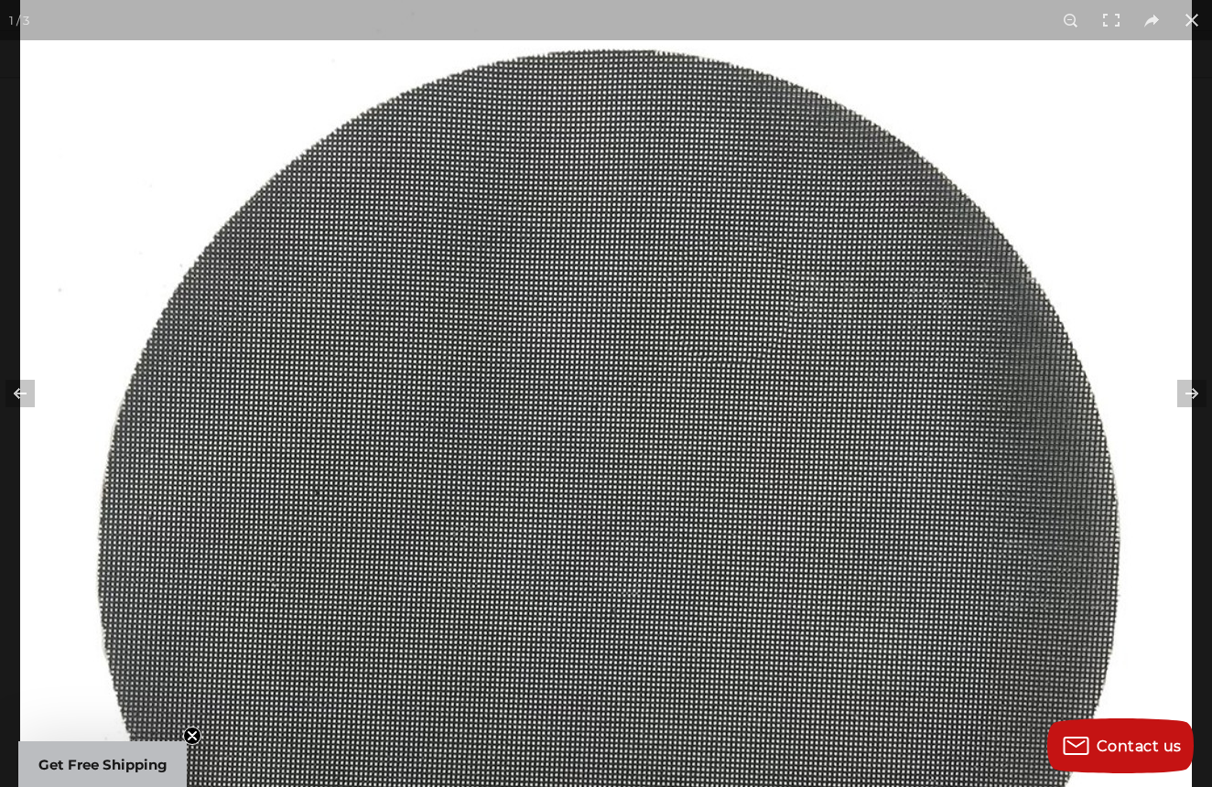
click at [338, 135] on img at bounding box center [605, 558] width 1171 height 1171
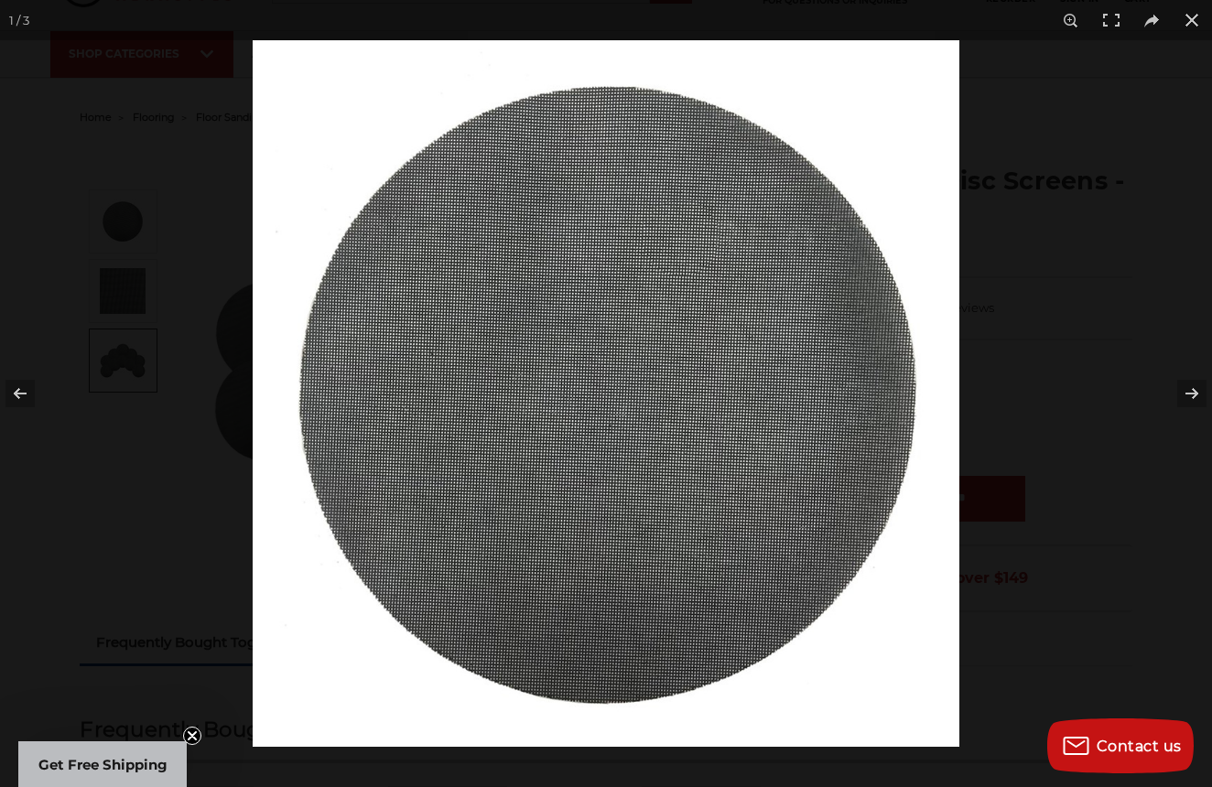
click at [383, 286] on img at bounding box center [606, 393] width 707 height 707
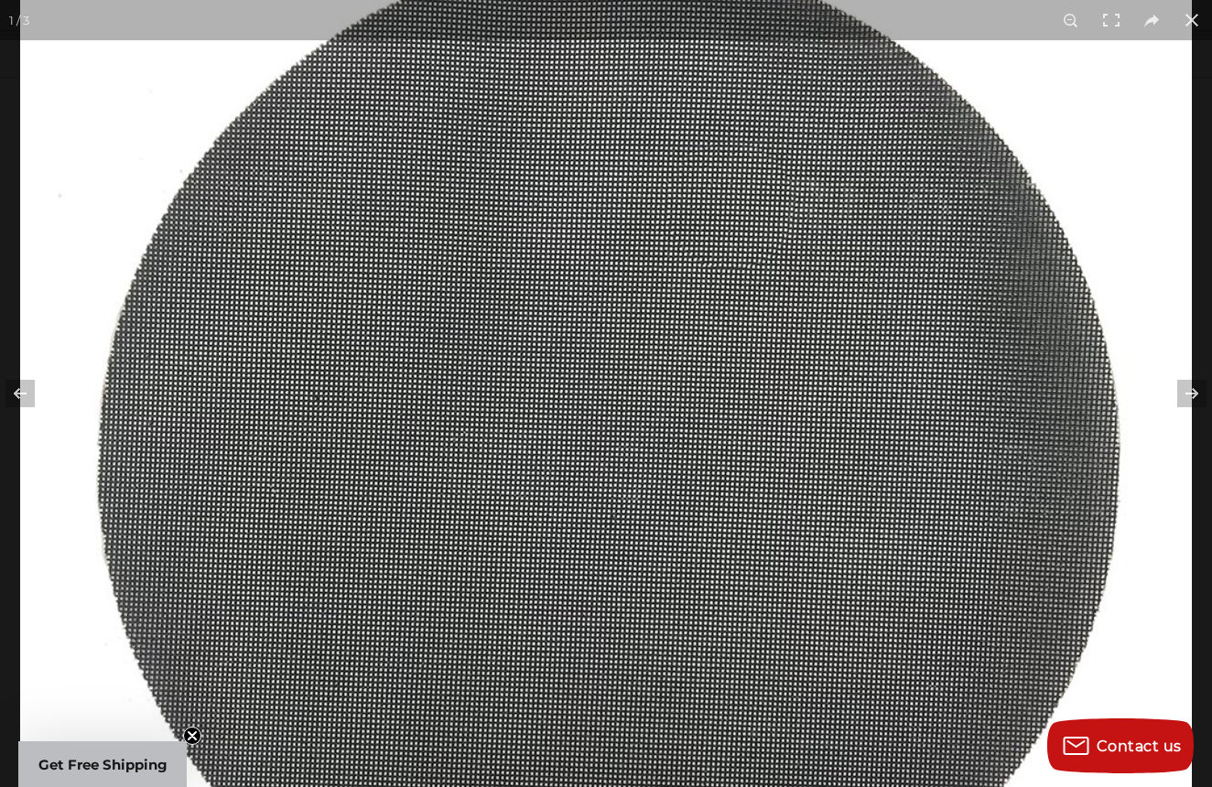
click at [108, 471] on img at bounding box center [605, 463] width 1171 height 1171
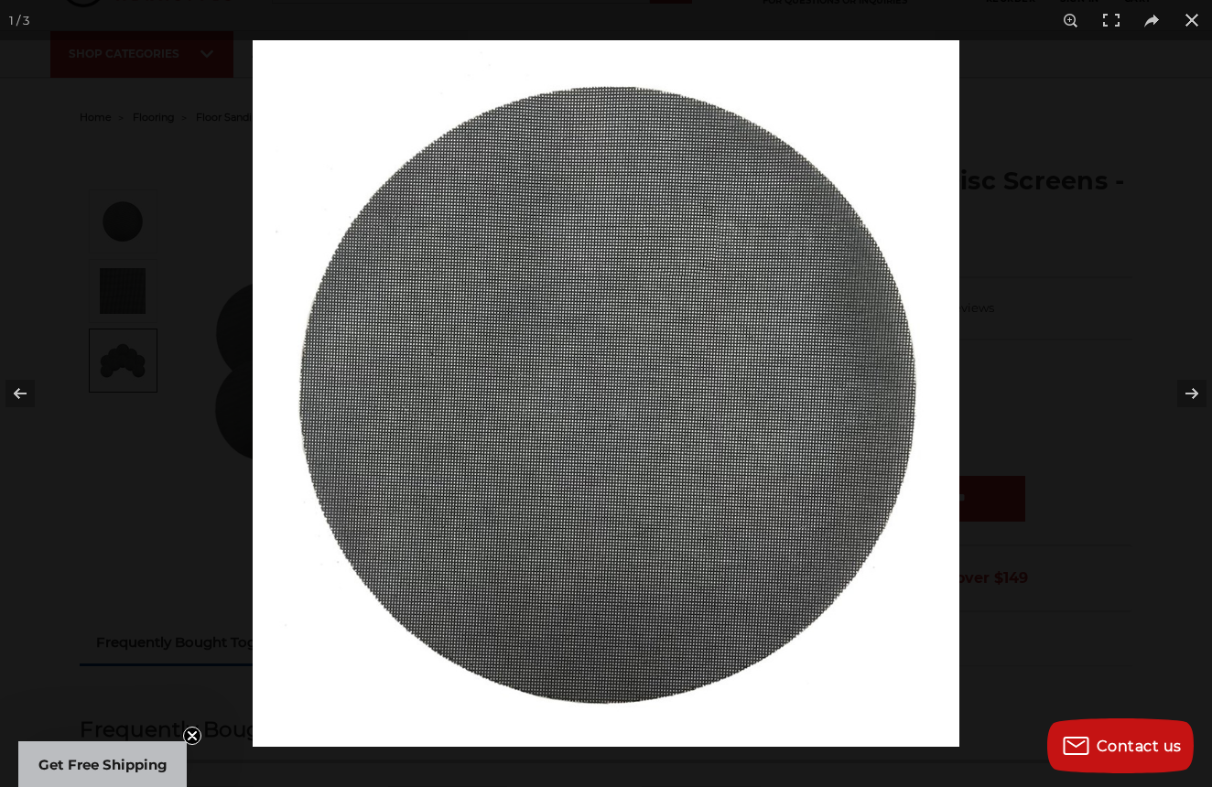
click at [335, 380] on img at bounding box center [606, 393] width 707 height 707
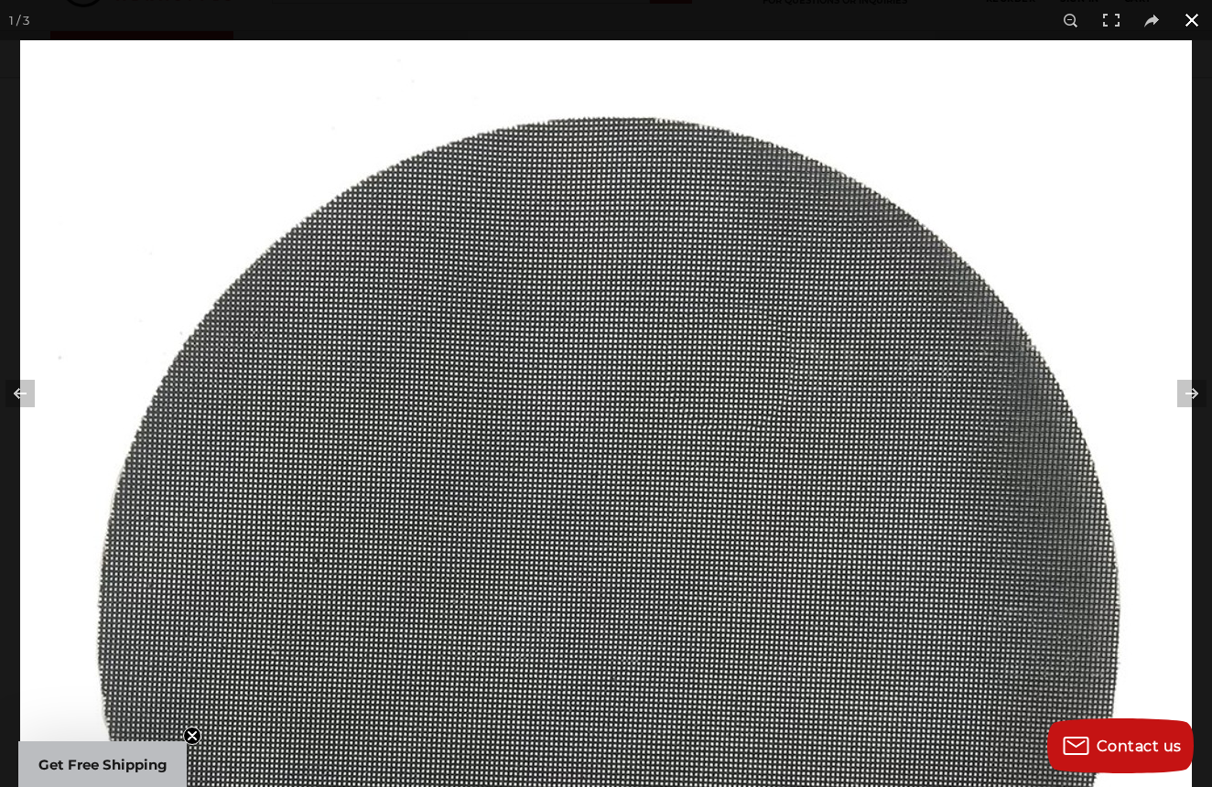
click at [1188, 21] on button at bounding box center [1191, 20] width 40 height 40
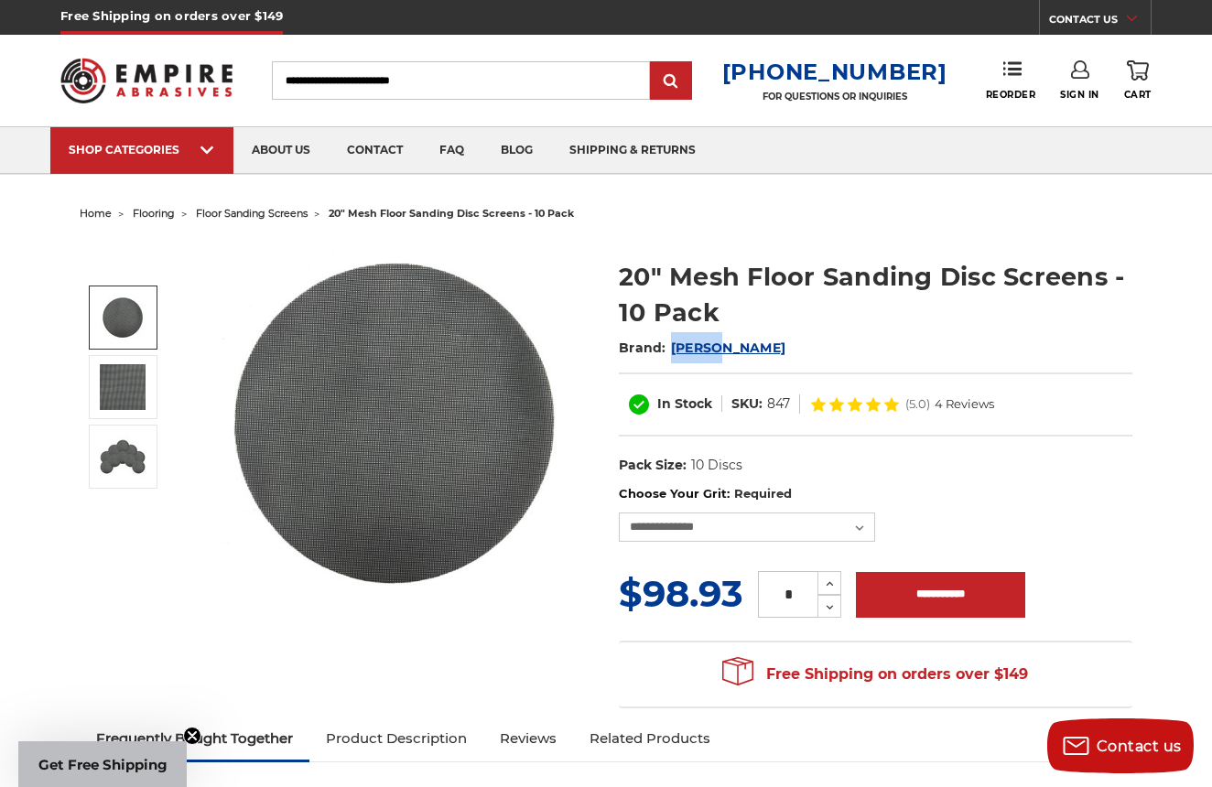
click at [128, 314] on img at bounding box center [123, 318] width 46 height 46
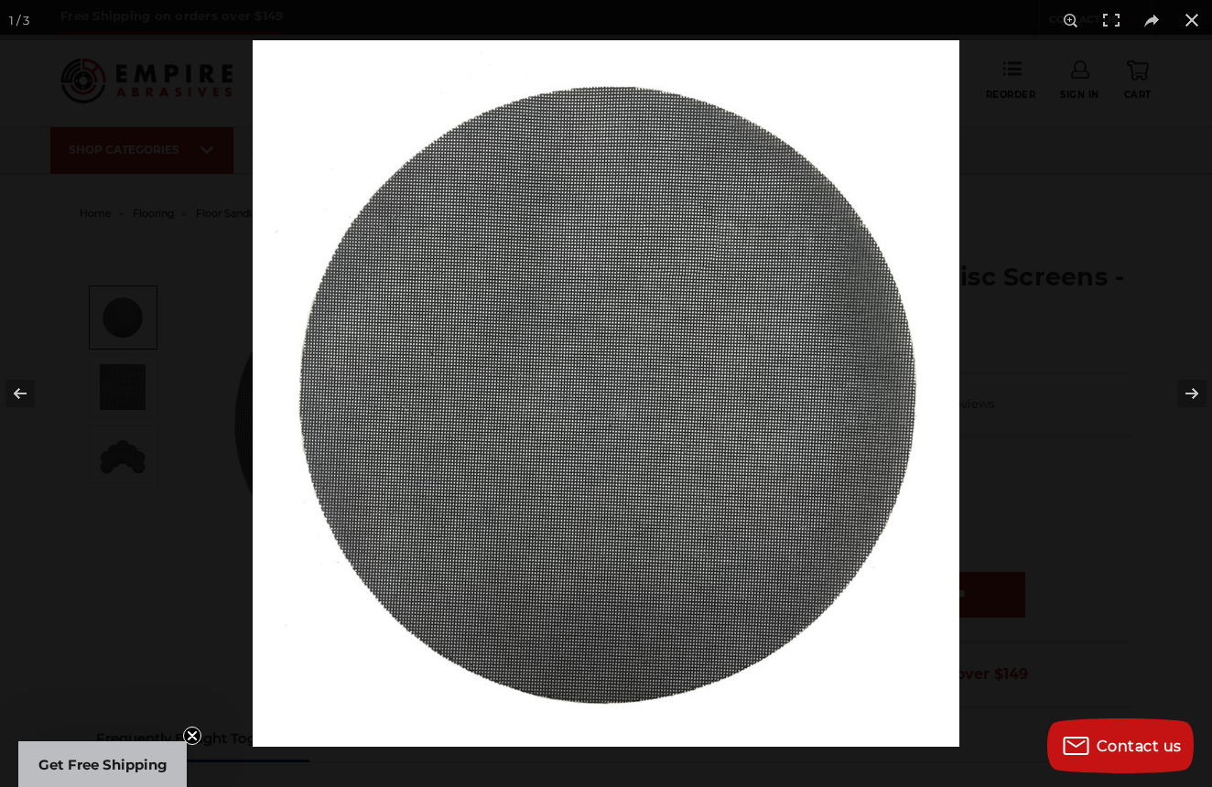
click at [434, 478] on img at bounding box center [606, 393] width 707 height 707
click at [444, 431] on img at bounding box center [606, 393] width 707 height 707
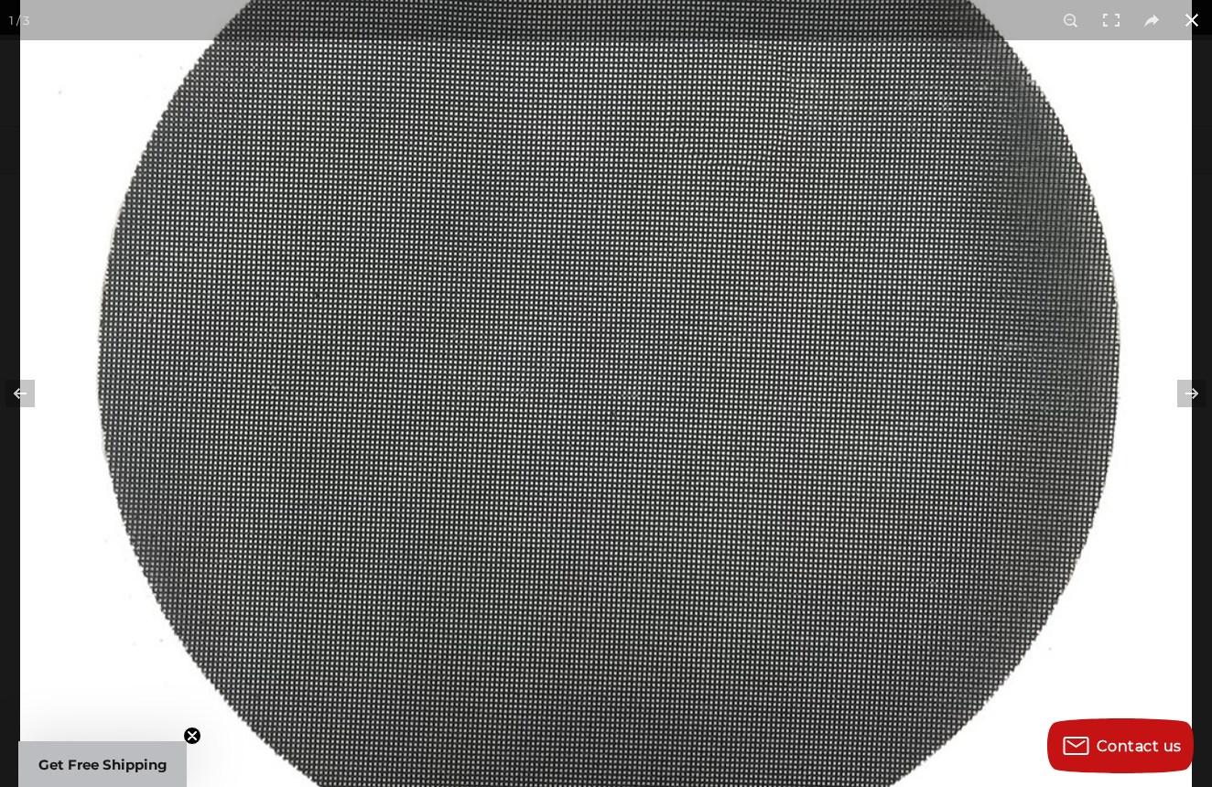
click at [1197, 24] on button at bounding box center [1191, 20] width 40 height 40
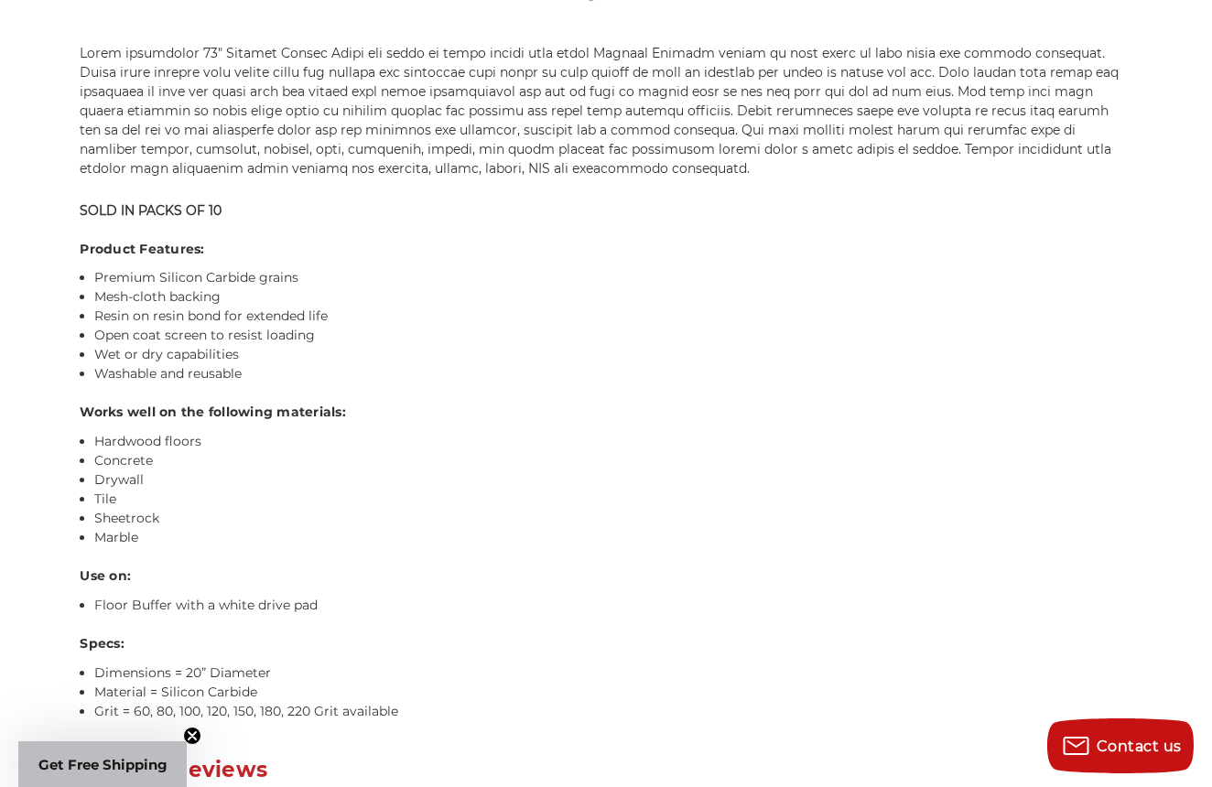
scroll to position [1277, 0]
click at [234, 607] on li "Floor Buffer with a white drive pad" at bounding box center [612, 607] width 1037 height 19
drag, startPoint x: 234, startPoint y: 607, endPoint x: 305, endPoint y: 607, distance: 70.5
click at [305, 607] on li "Floor Buffer with a white drive pad" at bounding box center [612, 607] width 1037 height 19
copy li "white drive pad"
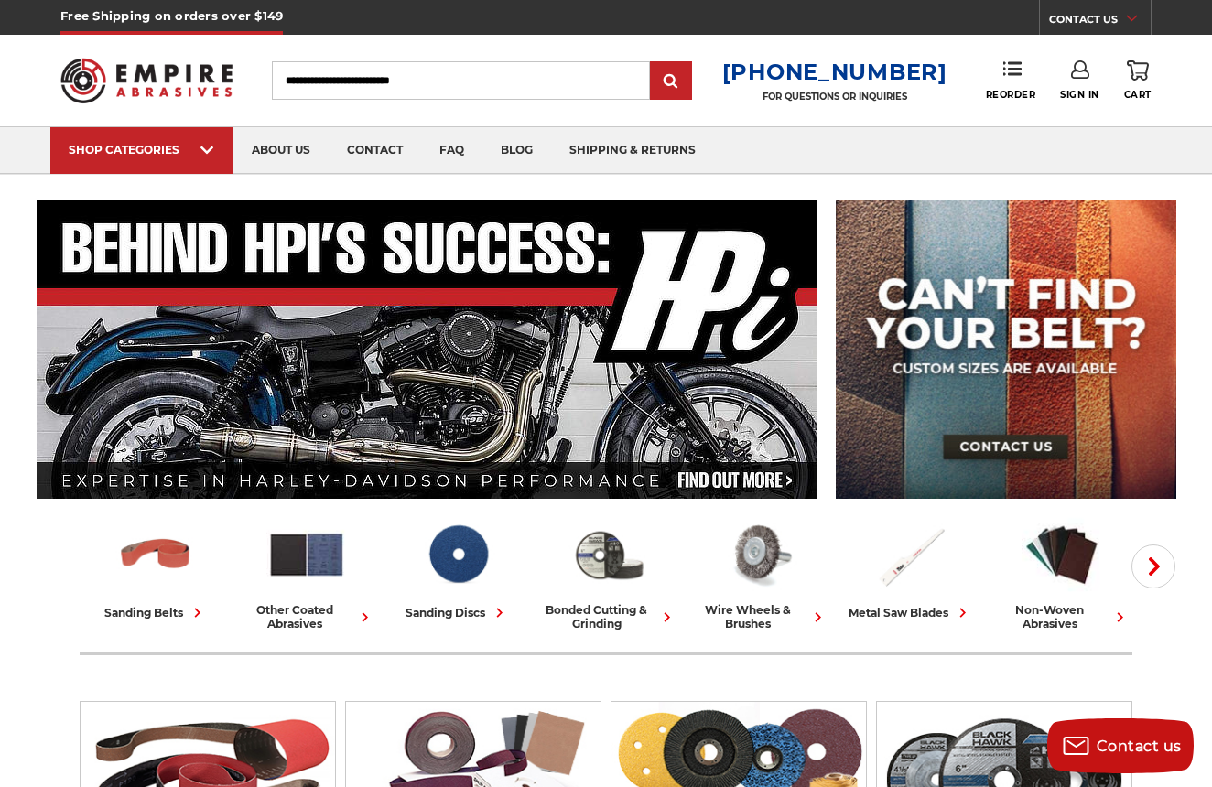
click at [353, 92] on input "Search" at bounding box center [461, 80] width 378 height 38
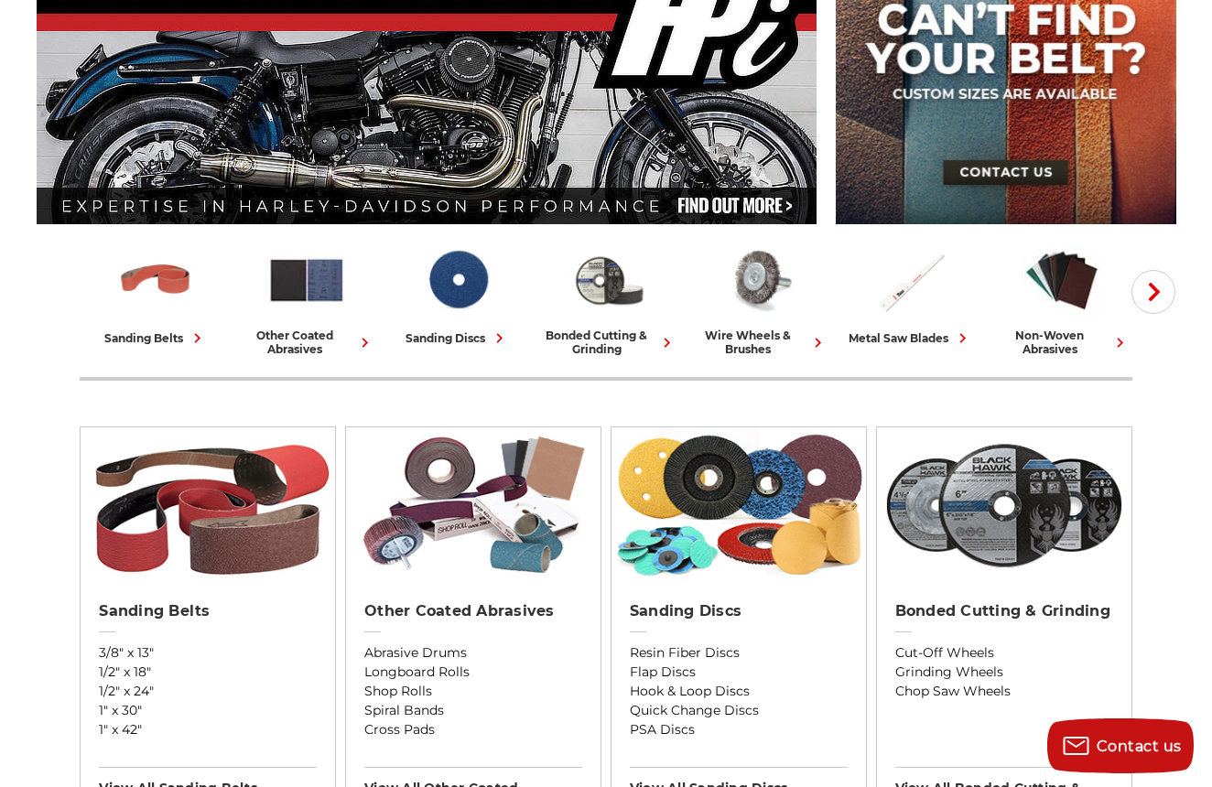
scroll to position [302, 0]
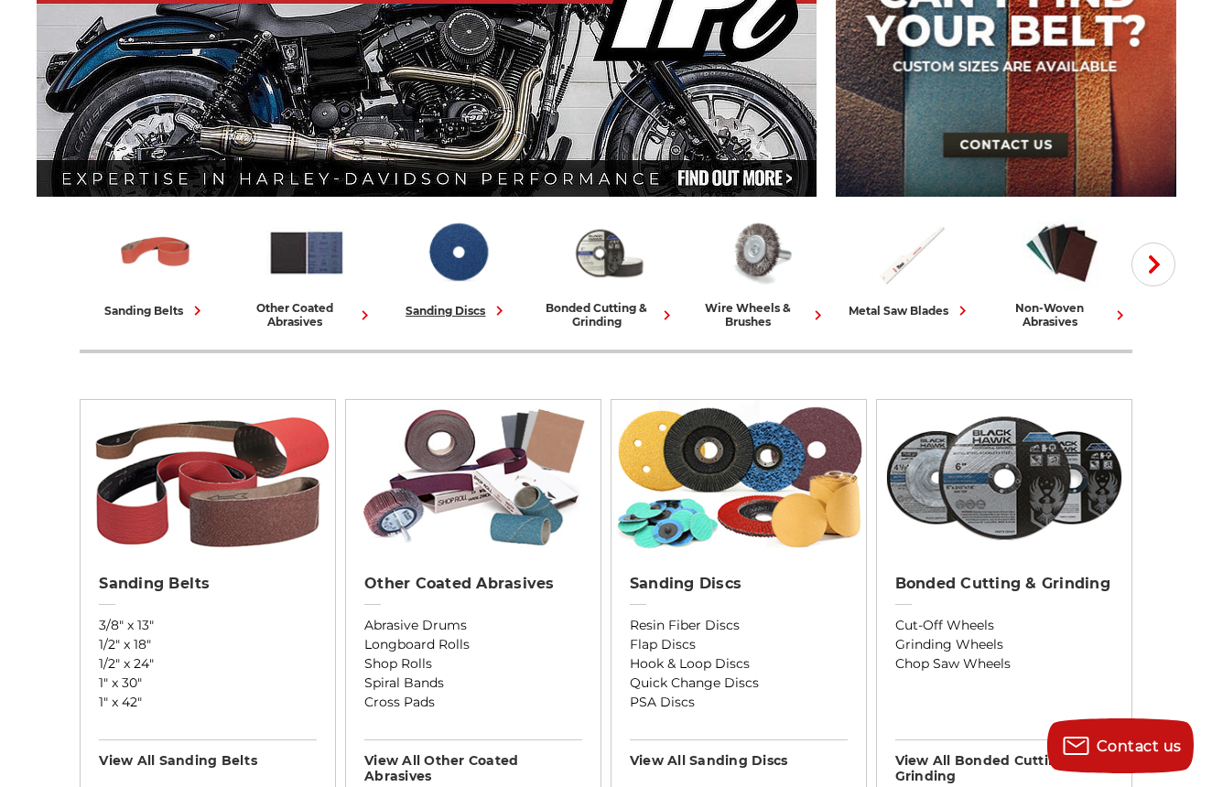
click at [473, 307] on div "sanding discs" at bounding box center [456, 310] width 103 height 19
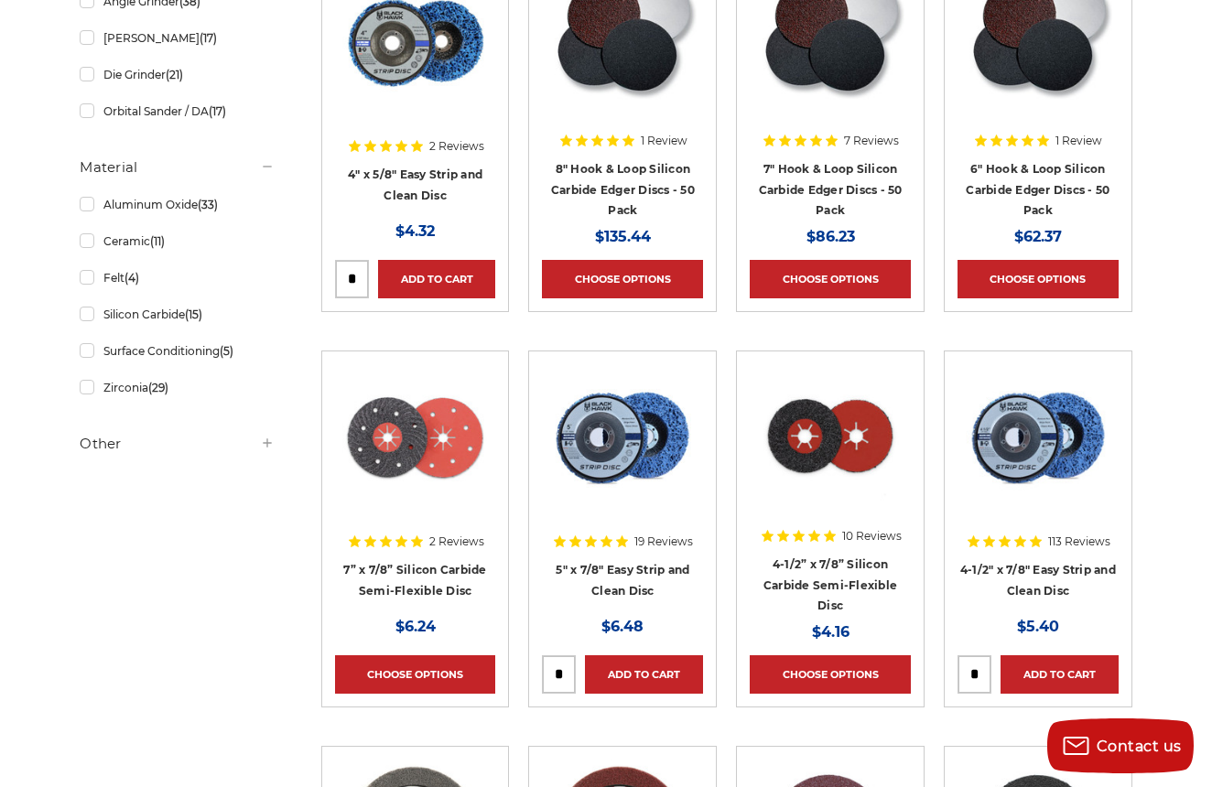
click at [102, 438] on h5 "Other" at bounding box center [177, 444] width 195 height 22
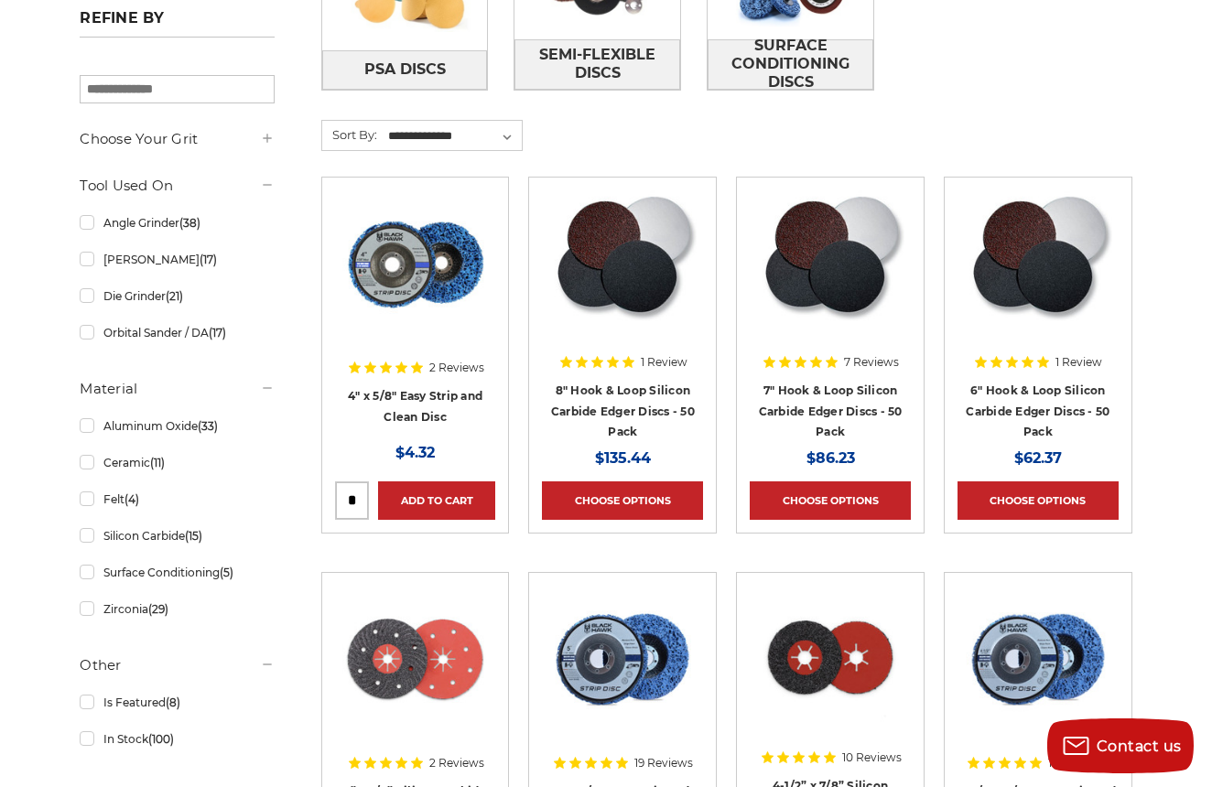
scroll to position [602, 0]
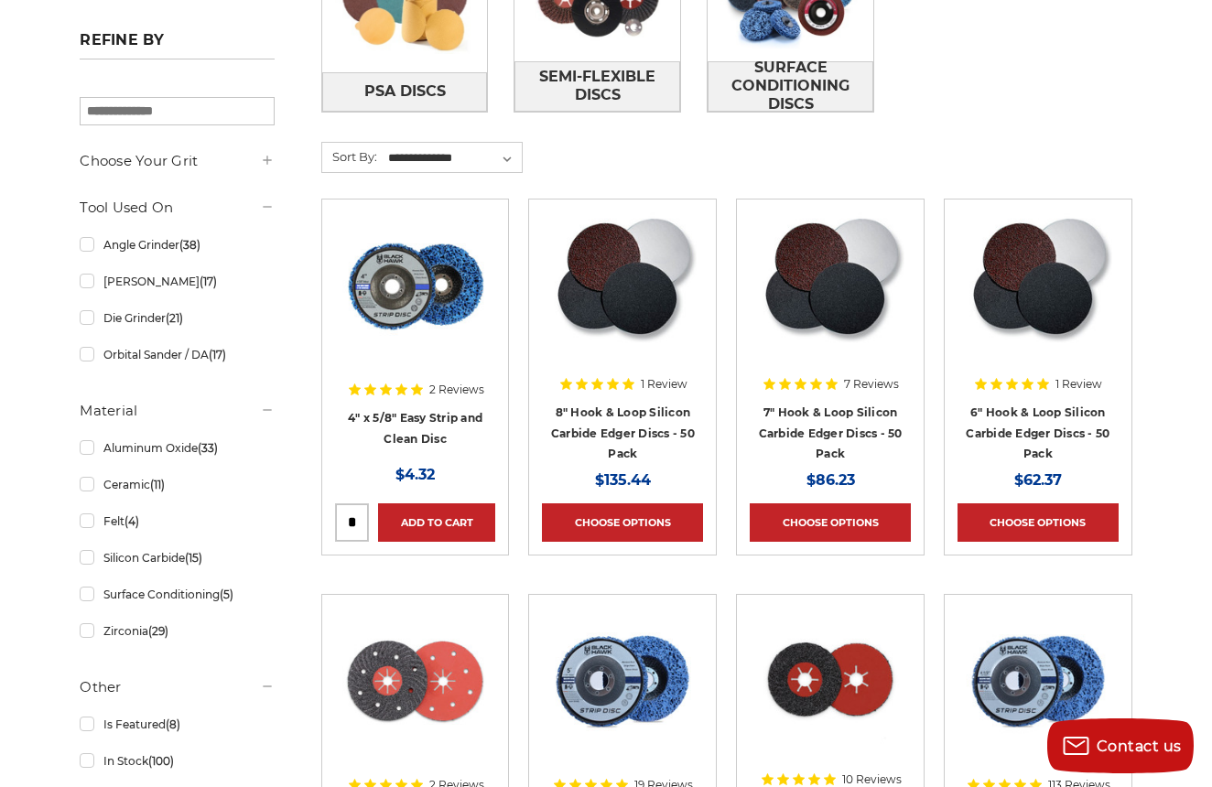
click at [204, 166] on h5 "Choose Your Grit" at bounding box center [177, 161] width 195 height 22
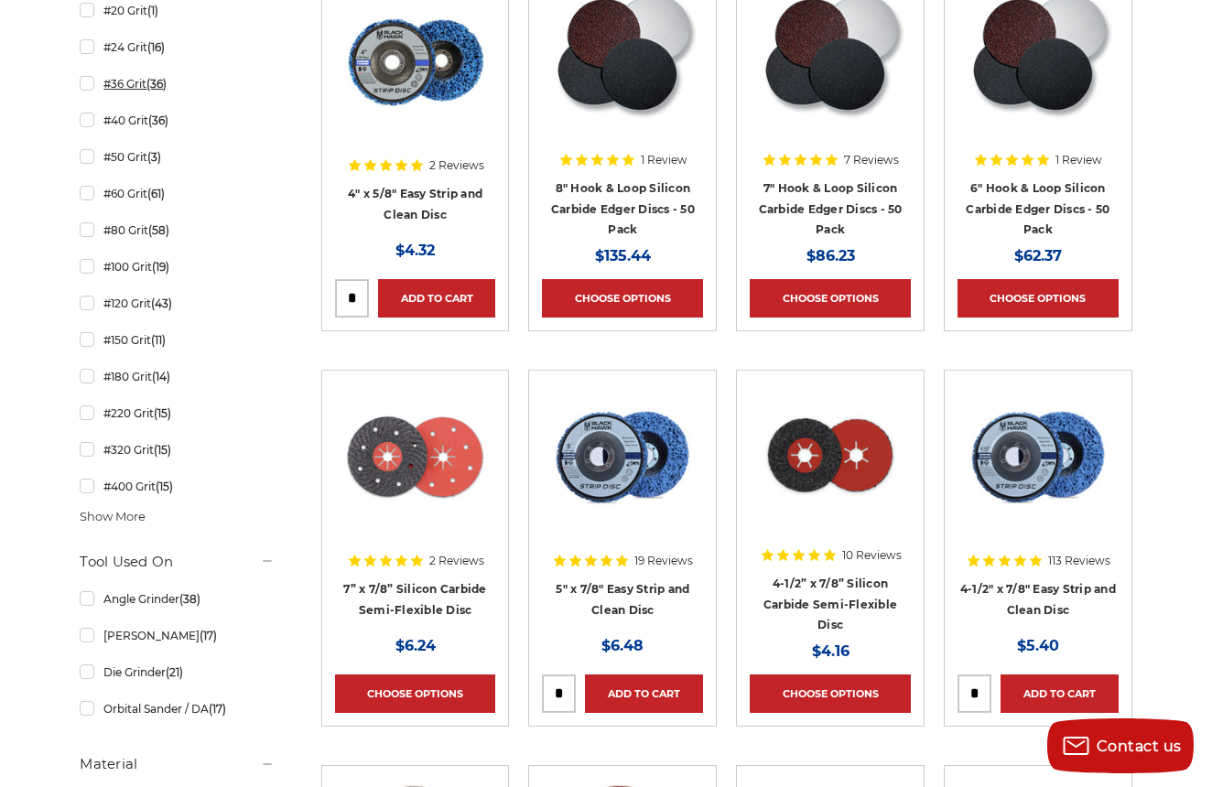
scroll to position [833, 0]
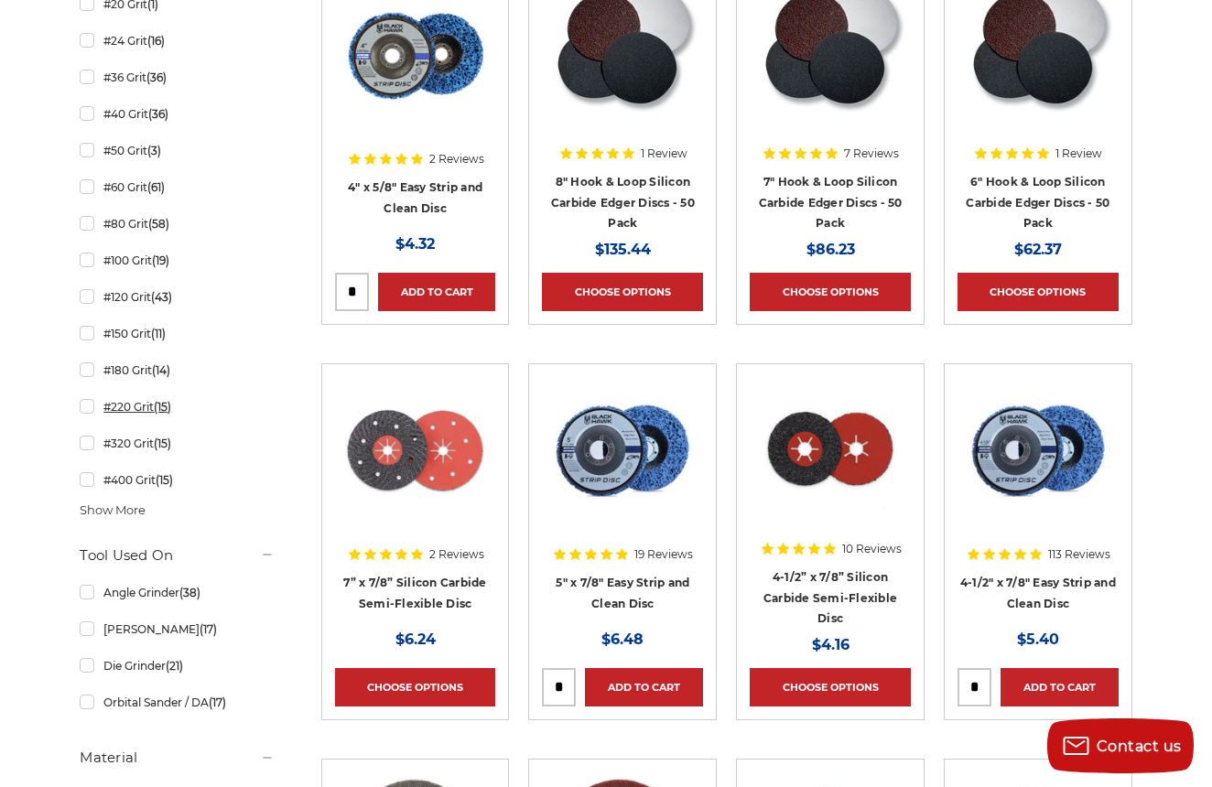
click at [85, 409] on link "#220 Grit (15)" at bounding box center [177, 407] width 195 height 32
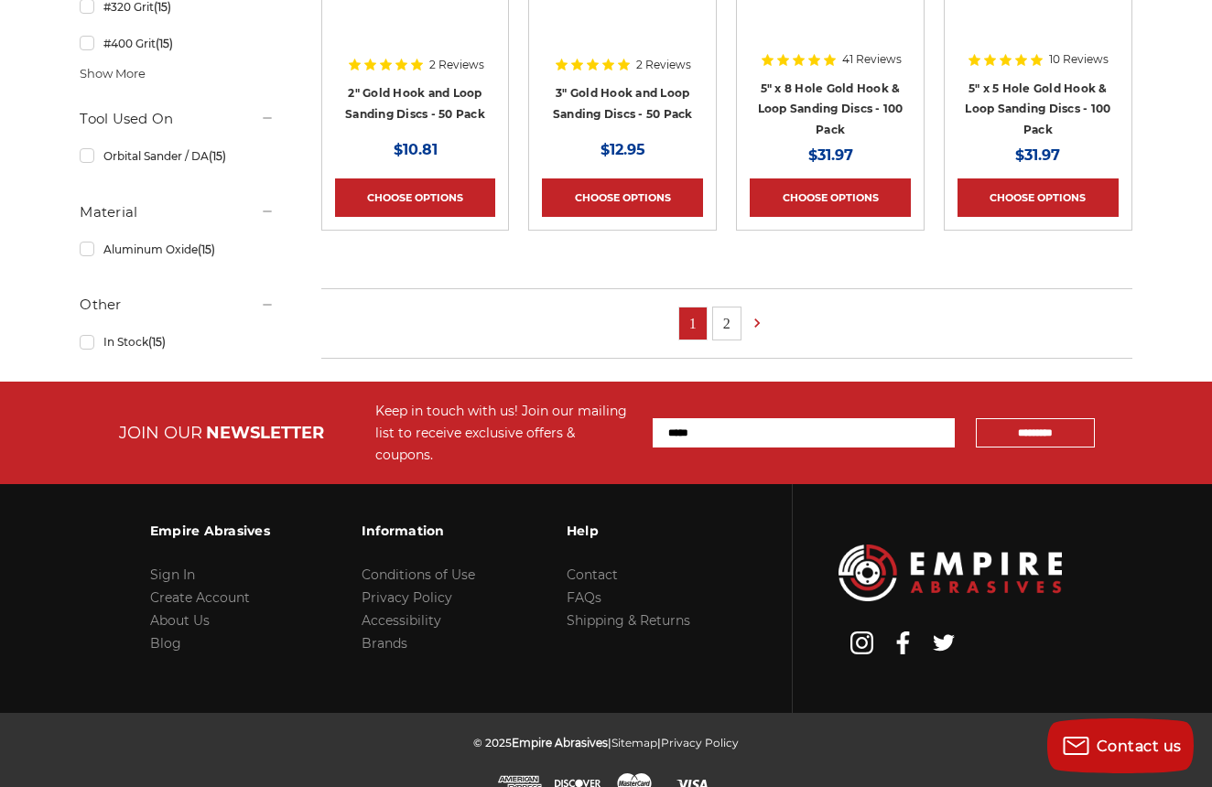
scroll to position [1129, 0]
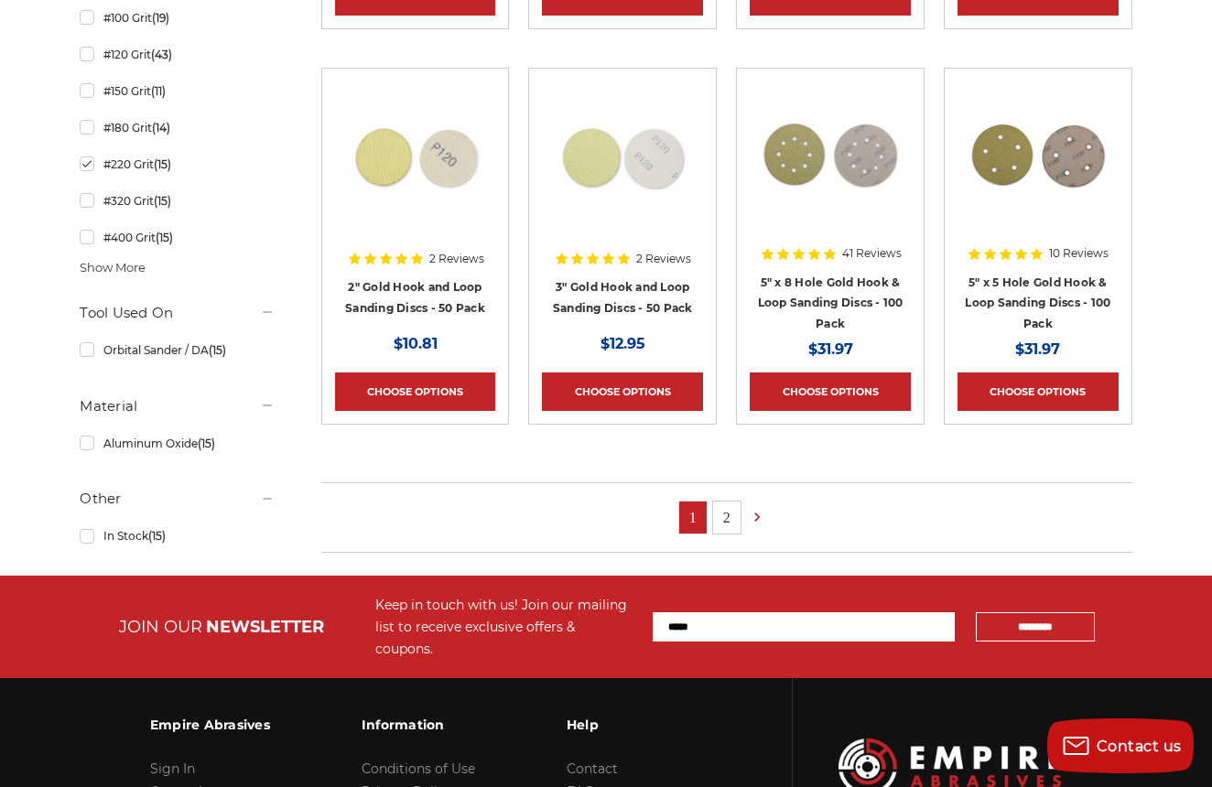
click at [727, 516] on link "2" at bounding box center [726, 518] width 27 height 32
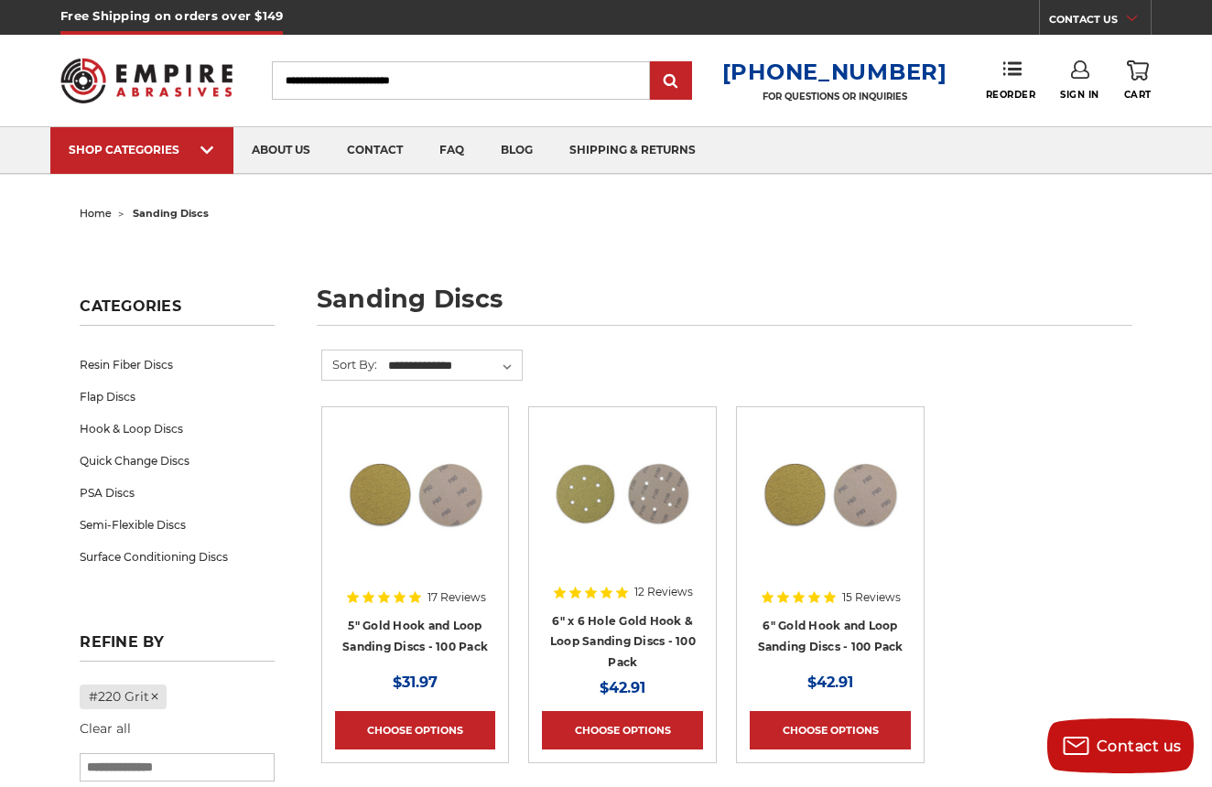
scroll to position [1129, 0]
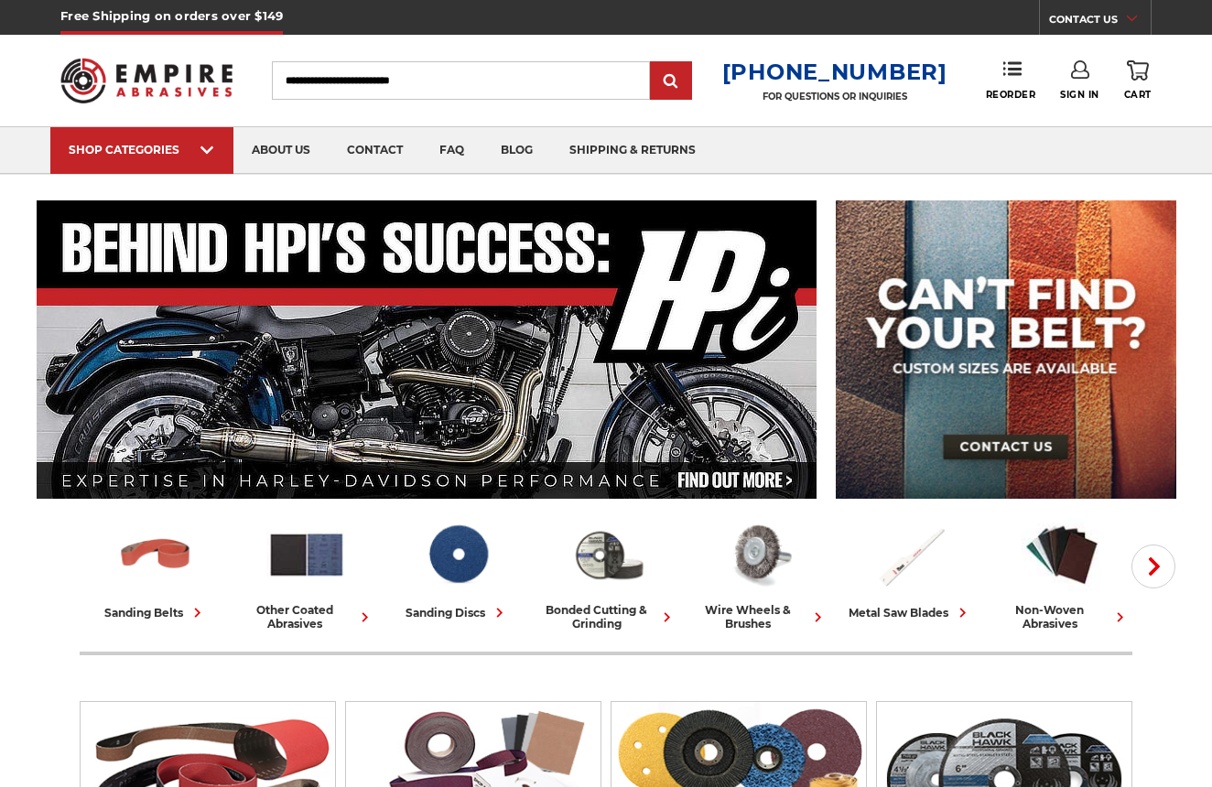
scroll to position [302, 0]
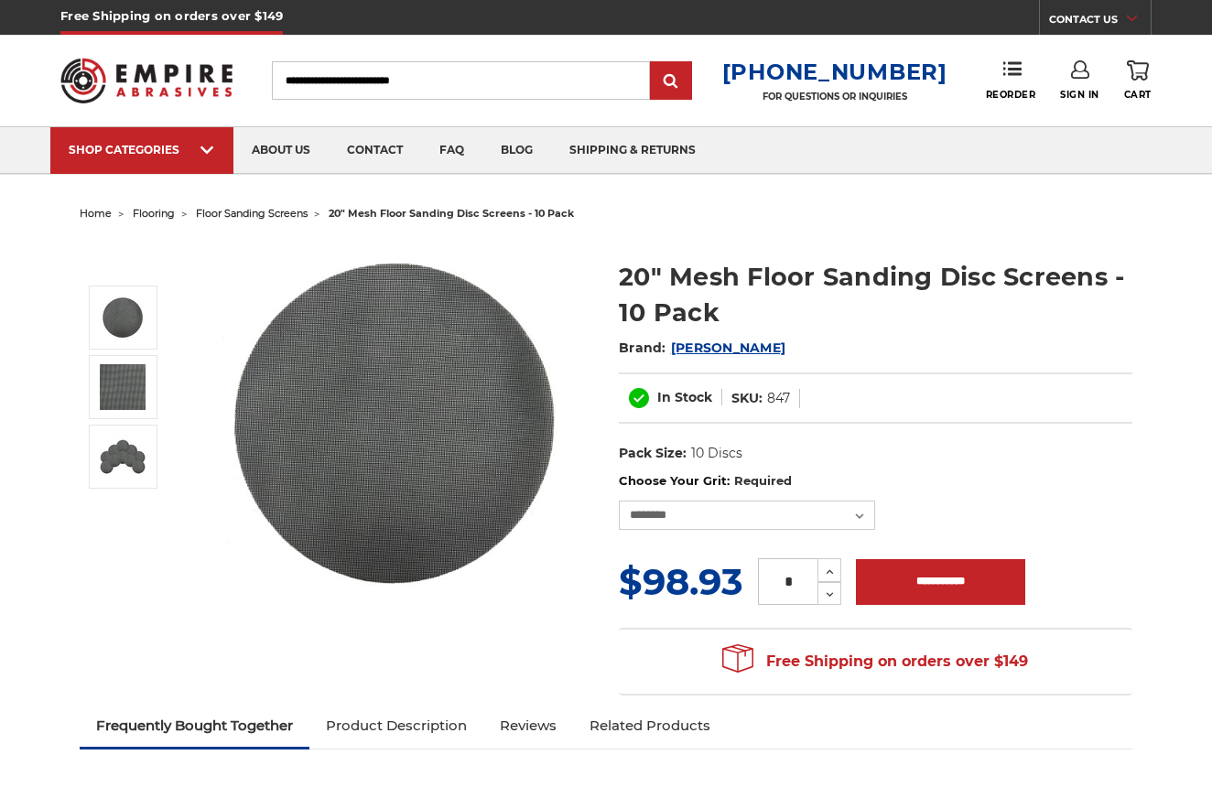
select select "***"
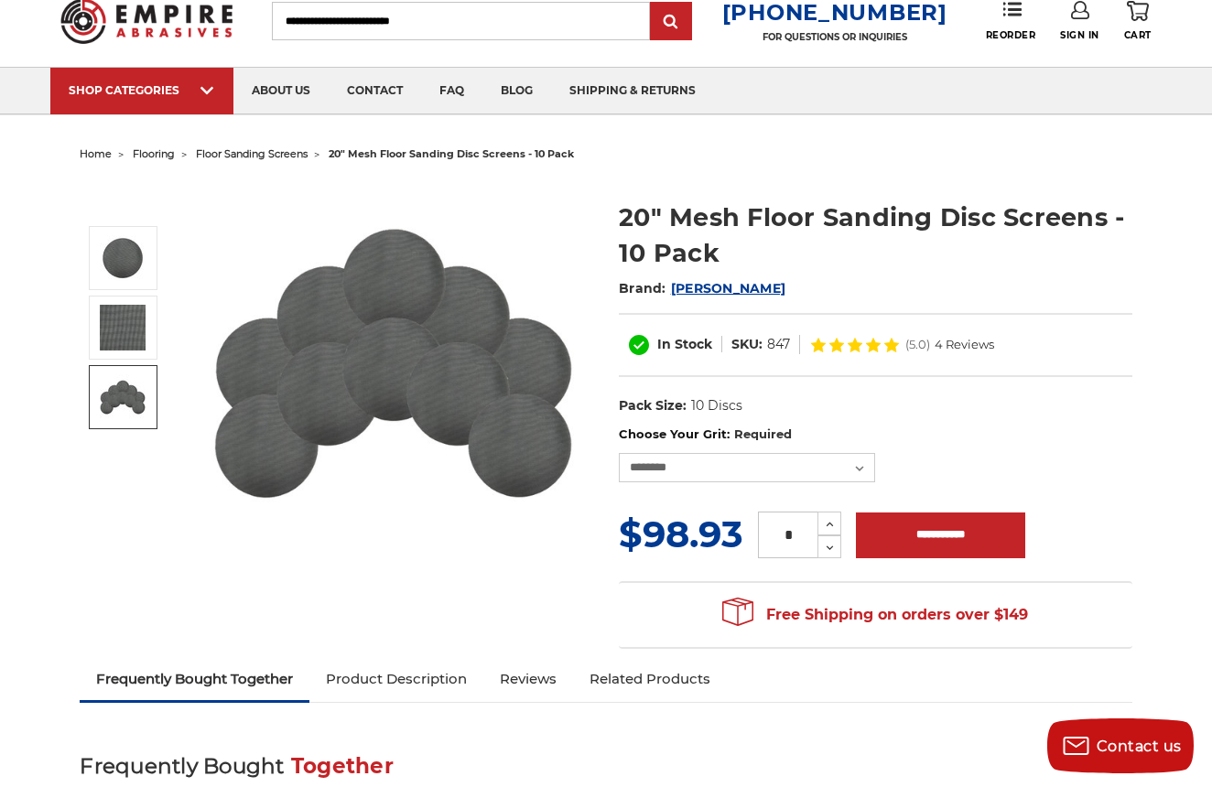
click at [114, 388] on img at bounding box center [123, 397] width 46 height 46
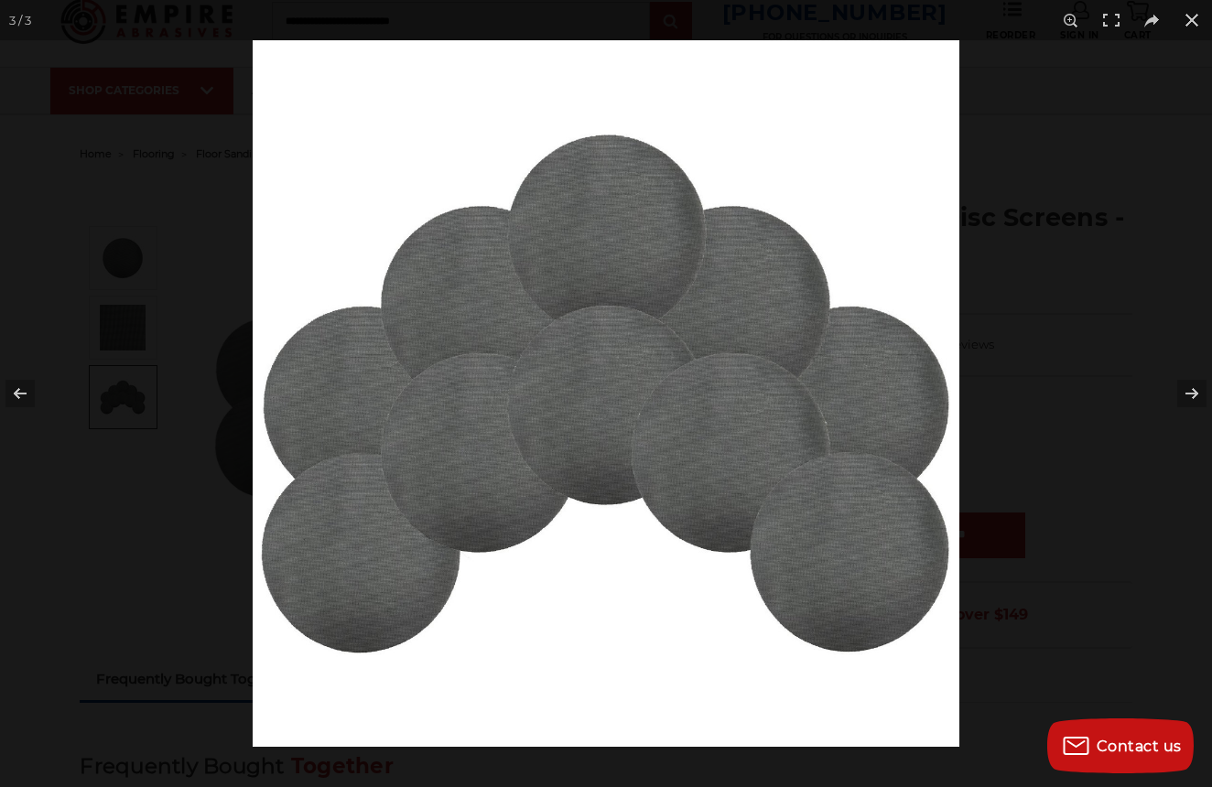
click at [657, 370] on img at bounding box center [606, 393] width 707 height 707
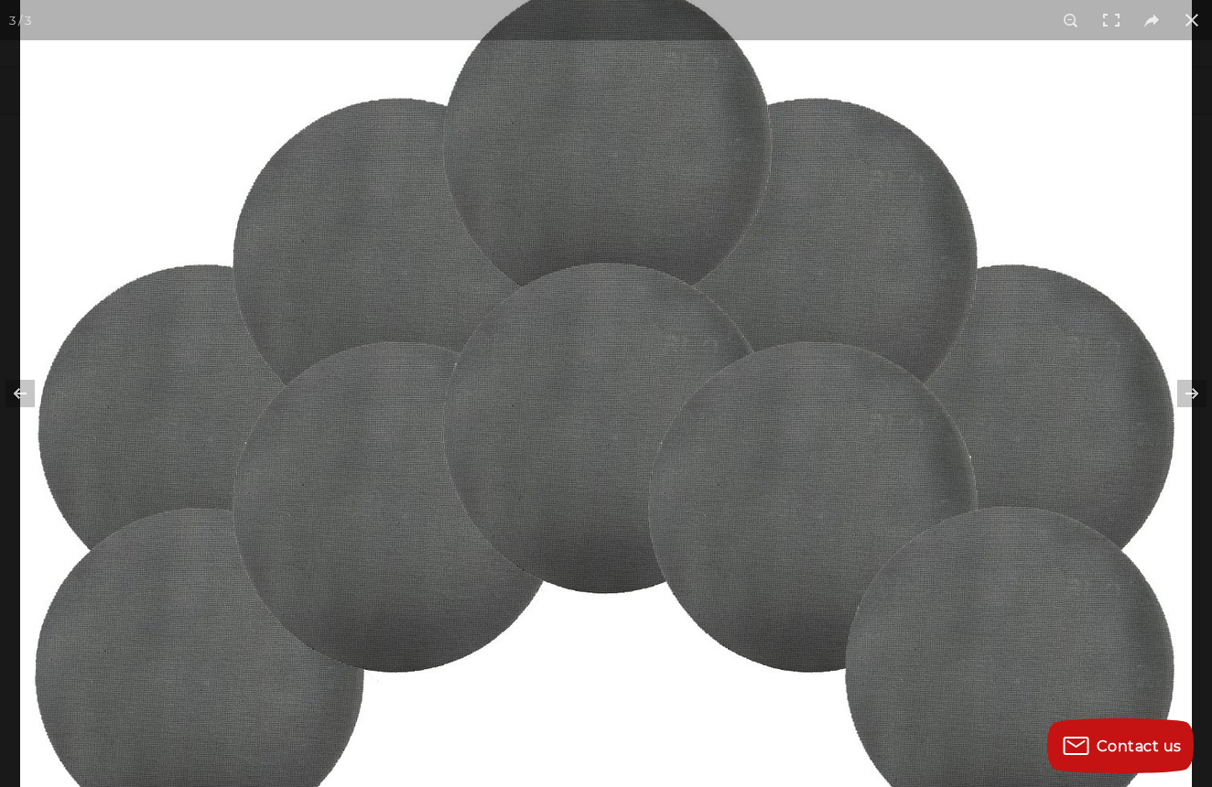
click at [657, 370] on img at bounding box center [605, 408] width 1171 height 1171
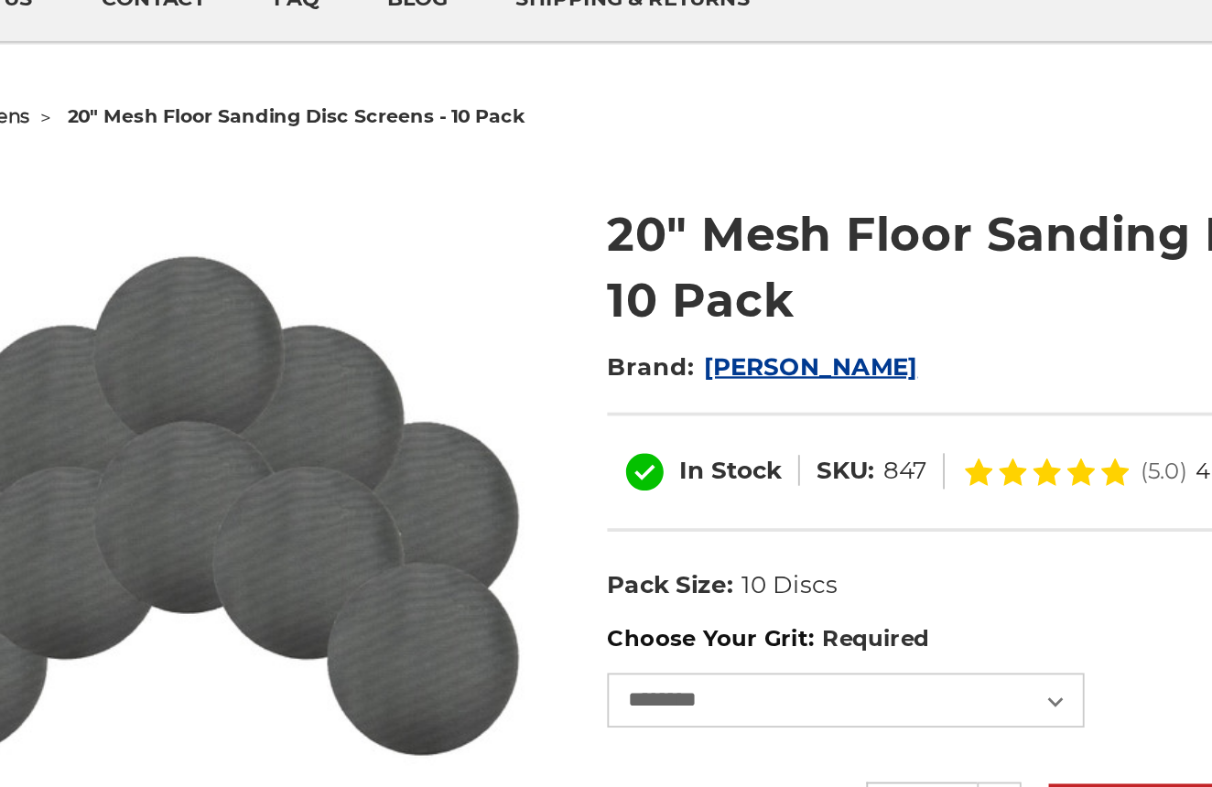
scroll to position [59, 0]
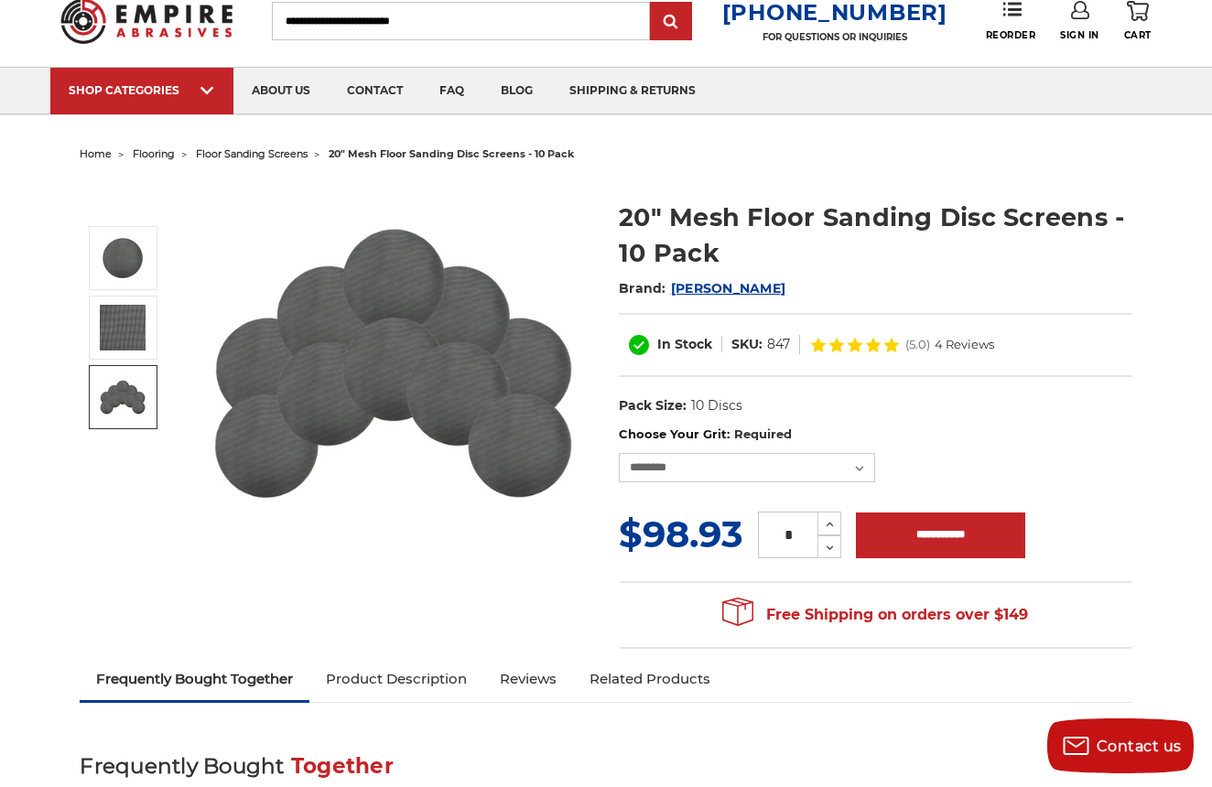
click at [925, 347] on span "(5.0)" at bounding box center [917, 345] width 25 height 12
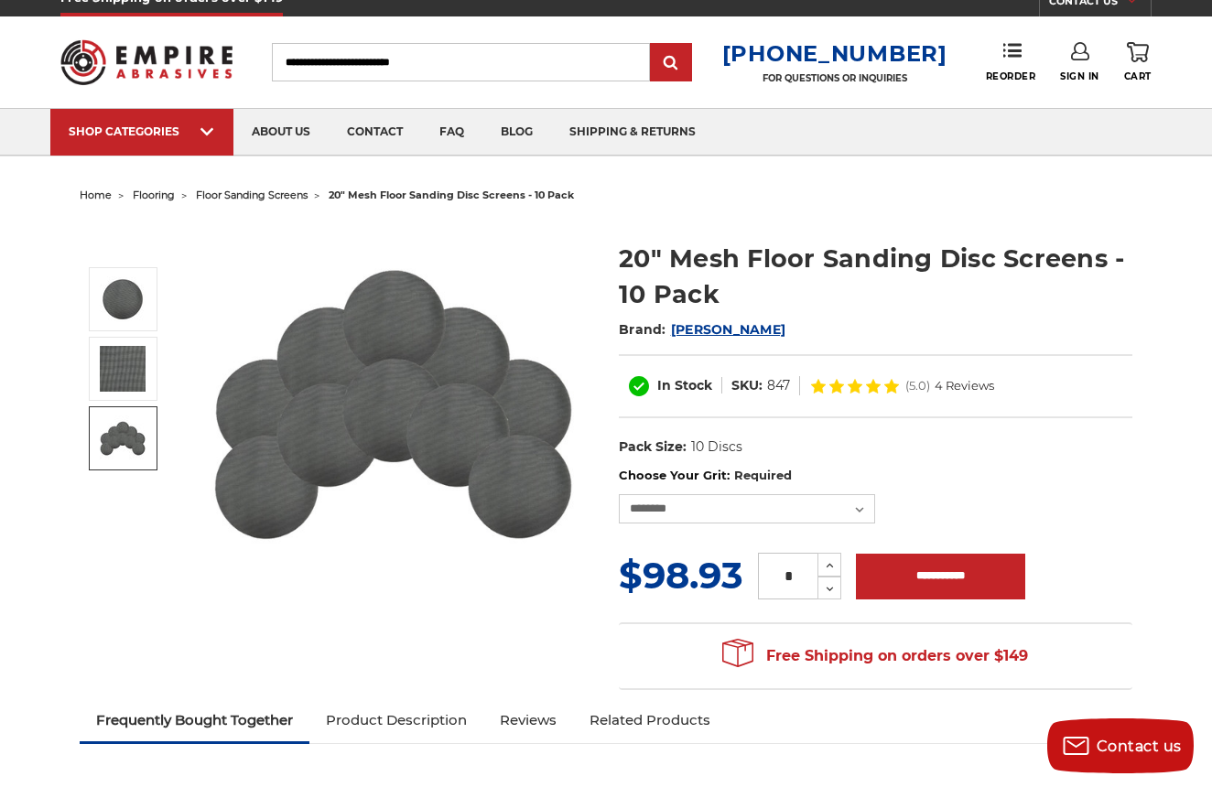
scroll to position [2, 0]
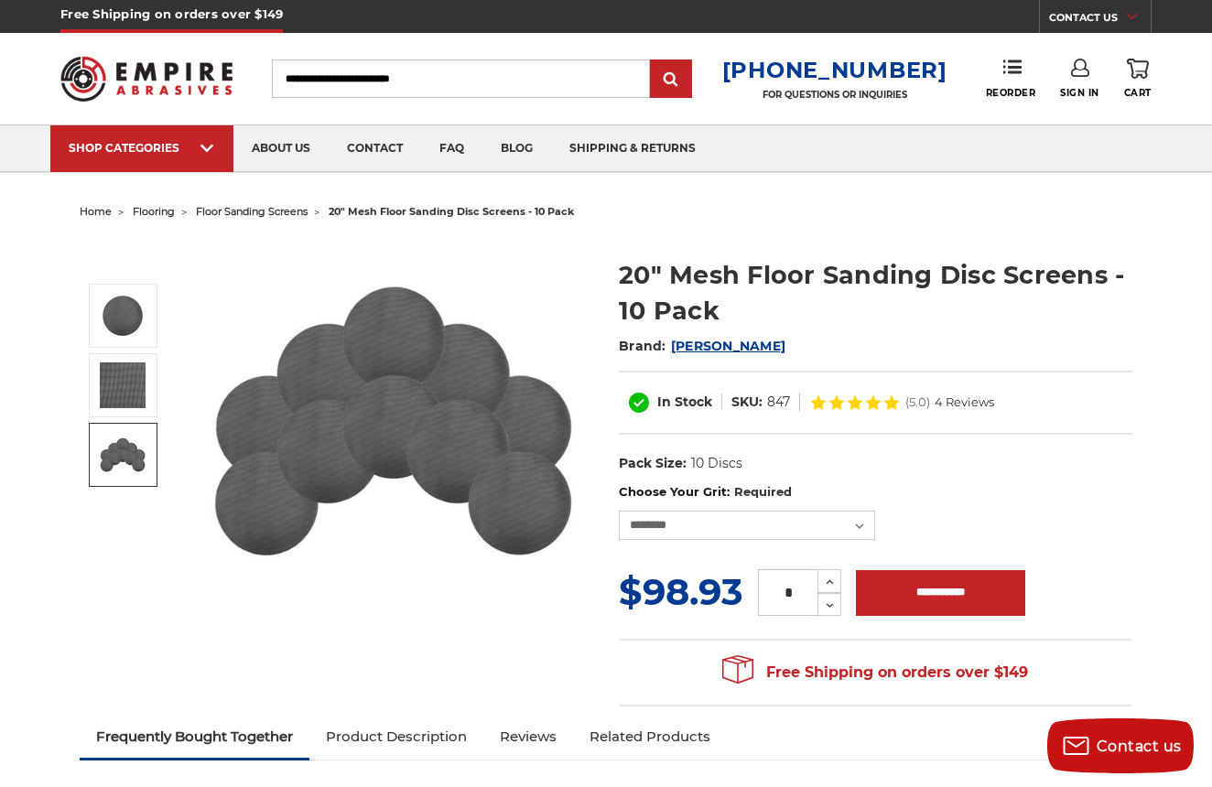
click at [989, 270] on h1 "20" Mesh Floor Sanding Disc Screens - 10 Pack" at bounding box center [875, 292] width 513 height 71
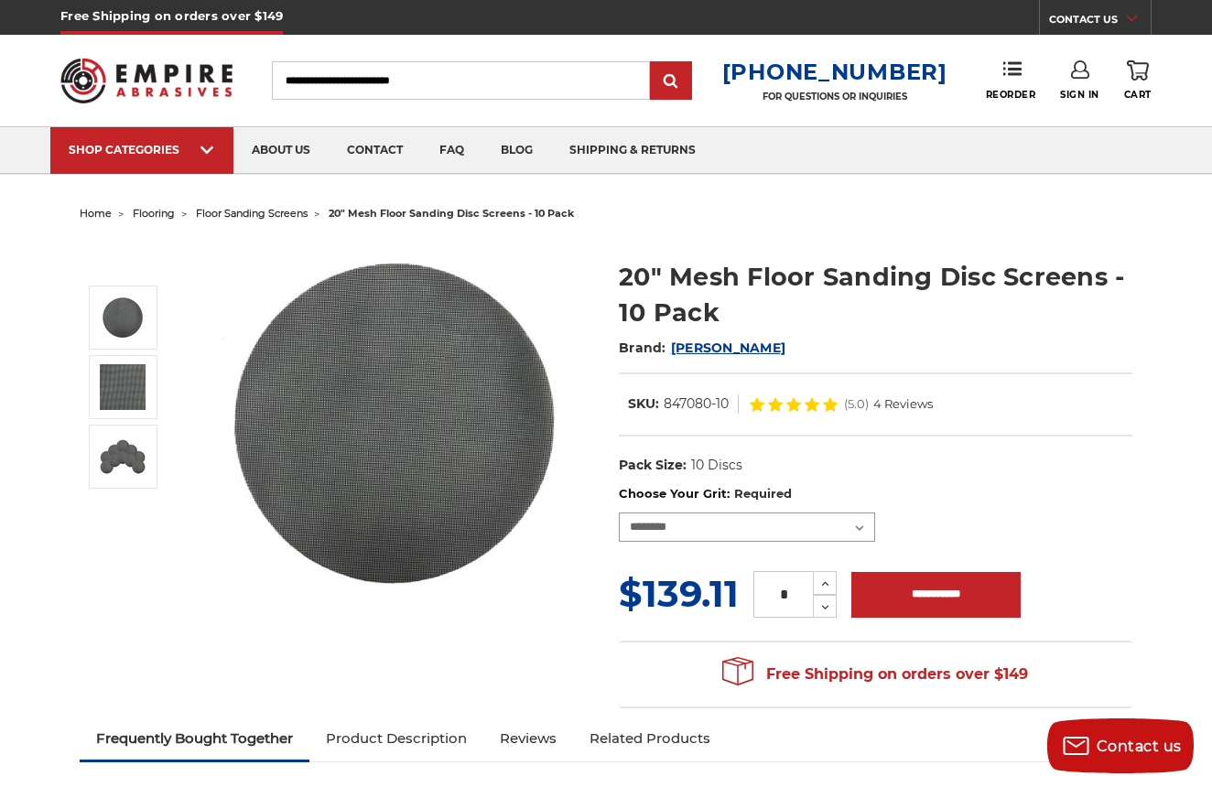
select select "***"
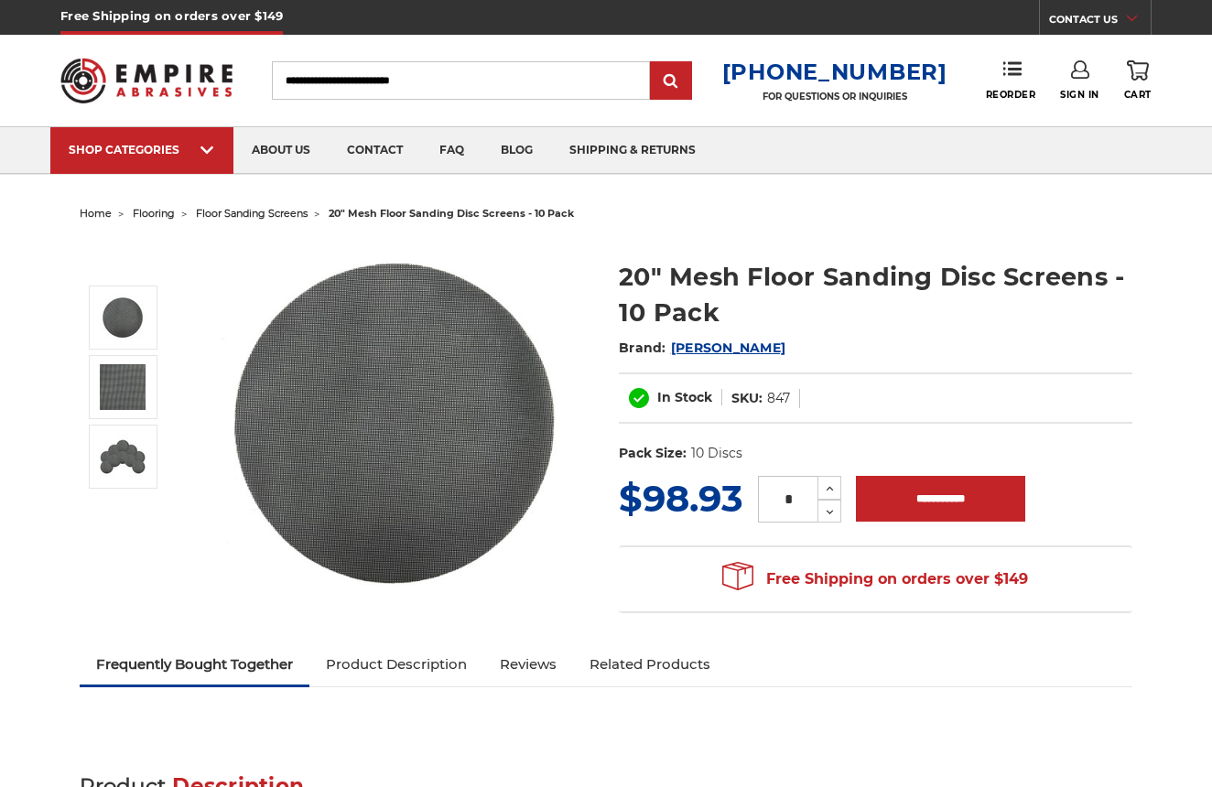
click at [627, 272] on h1 "20" Mesh Floor Sanding Disc Screens - 10 Pack" at bounding box center [875, 294] width 513 height 71
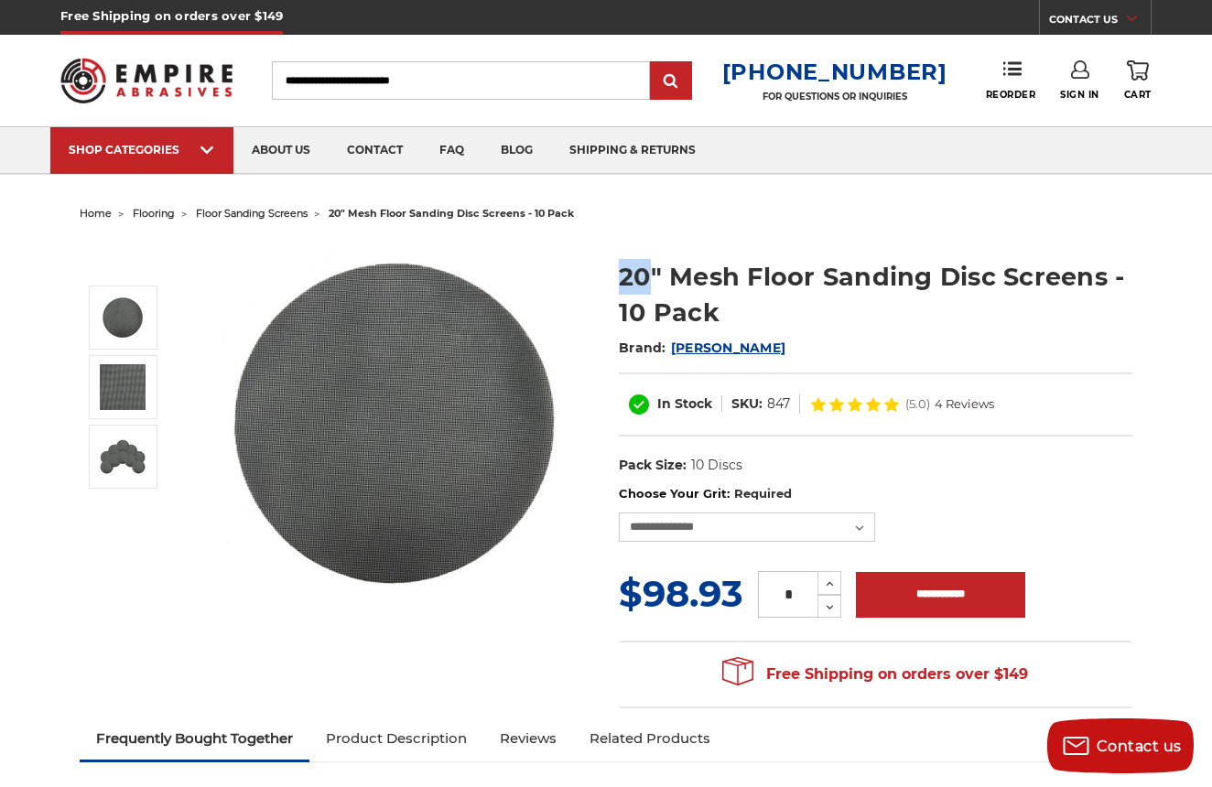
copy h1 "20"
click at [511, 87] on input "Search" at bounding box center [461, 80] width 378 height 38
paste input "**"
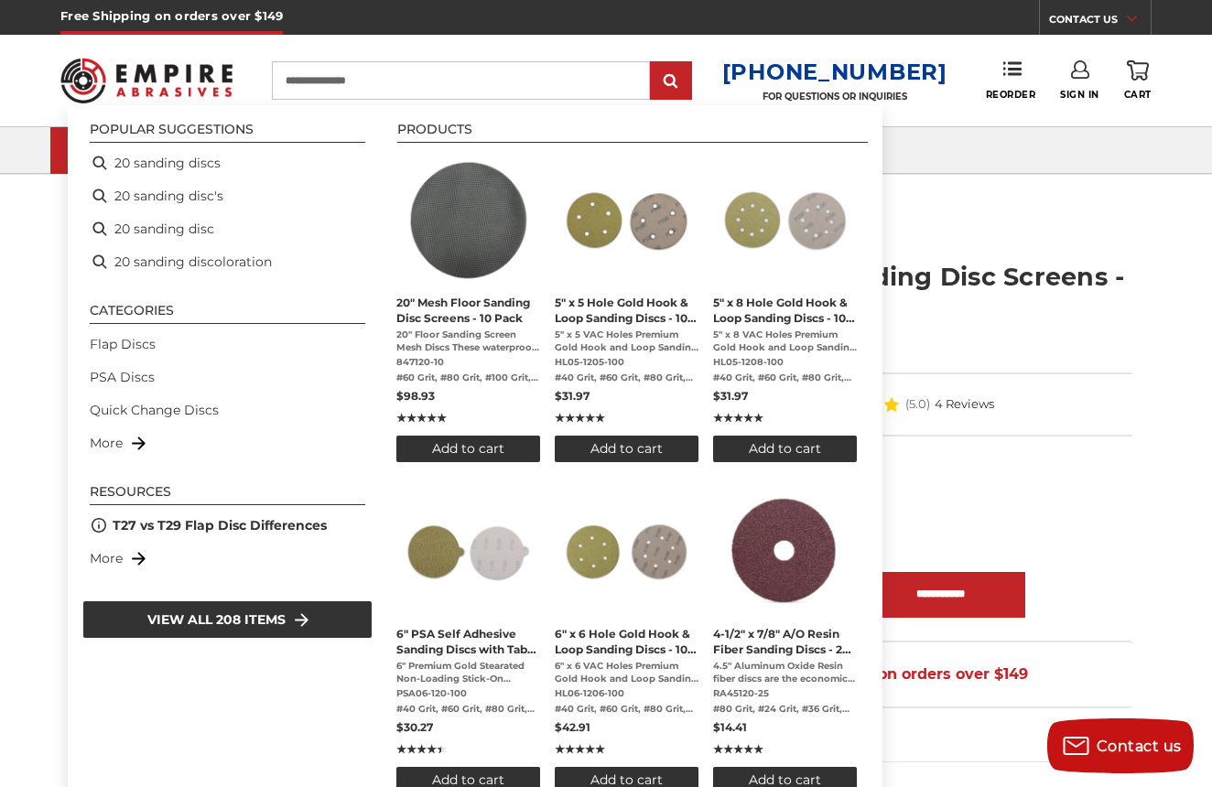
type input "**********"
click at [991, 262] on h1 "20" Mesh Floor Sanding Disc Screens - 10 Pack" at bounding box center [875, 294] width 513 height 71
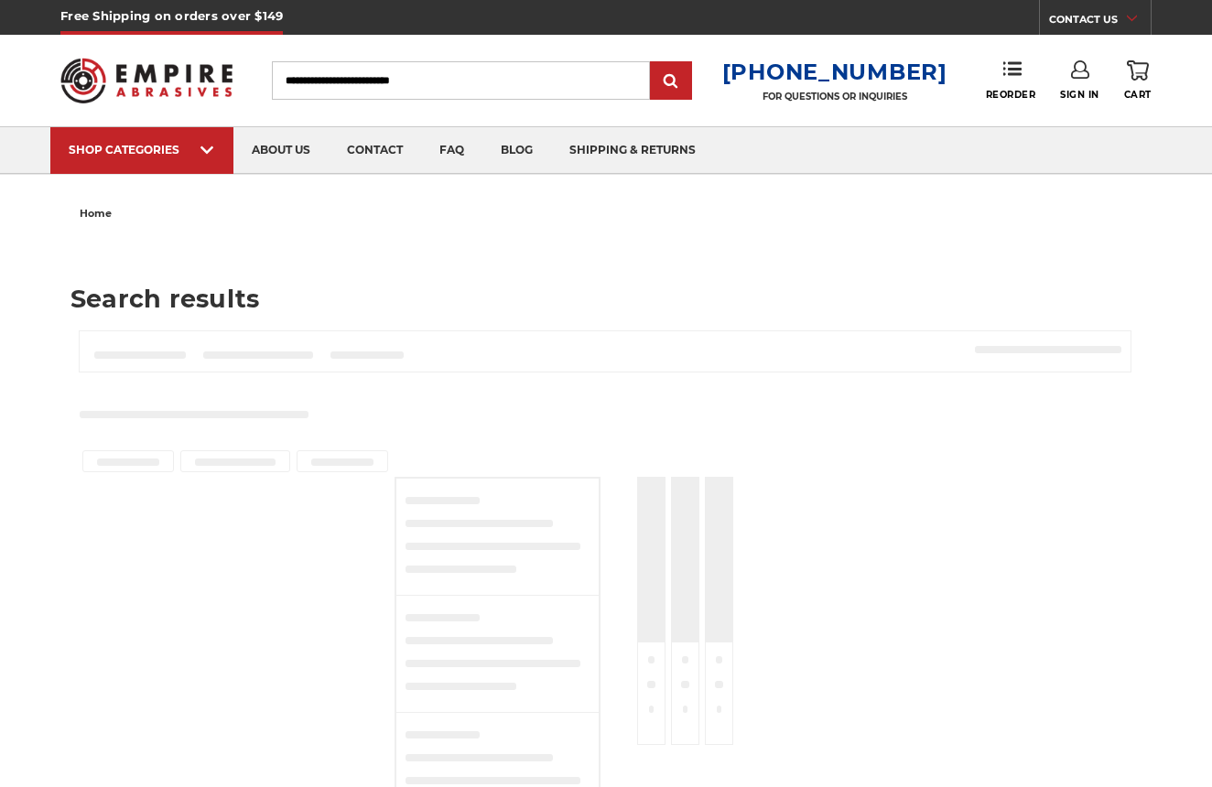
type input "**********"
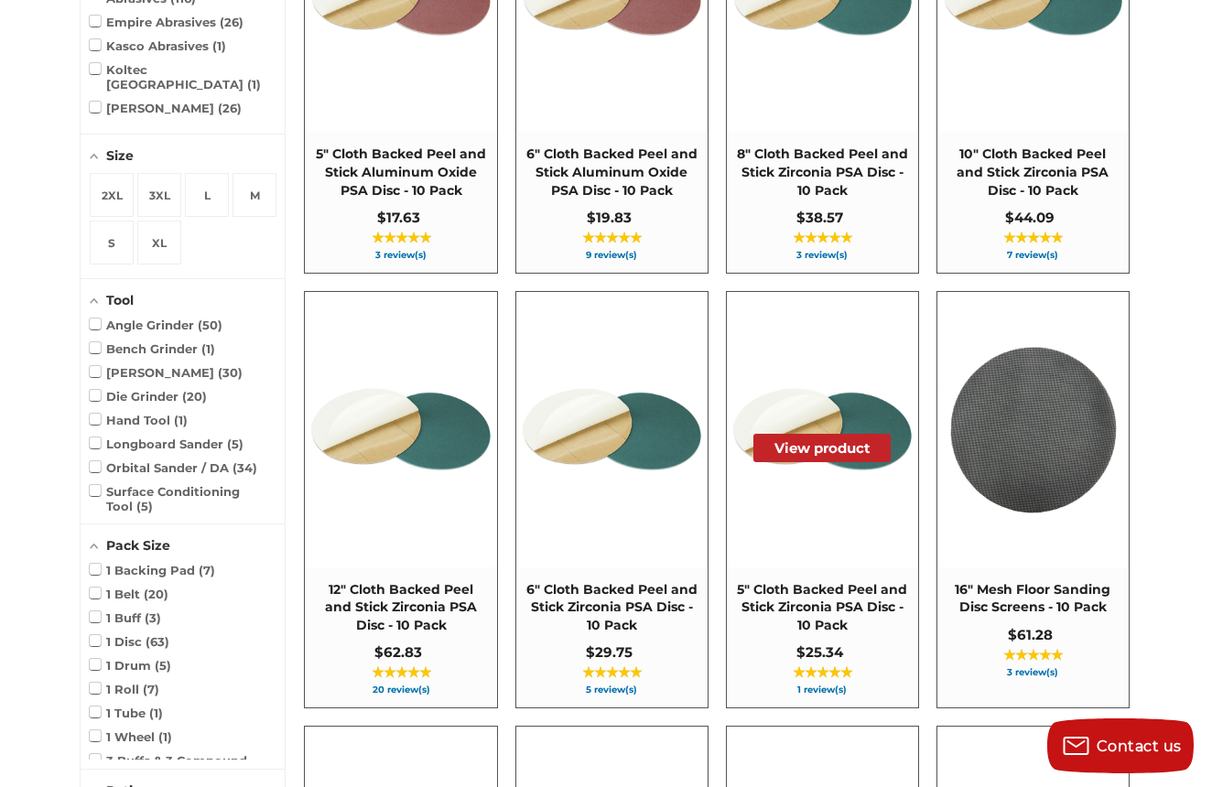
scroll to position [1450, 0]
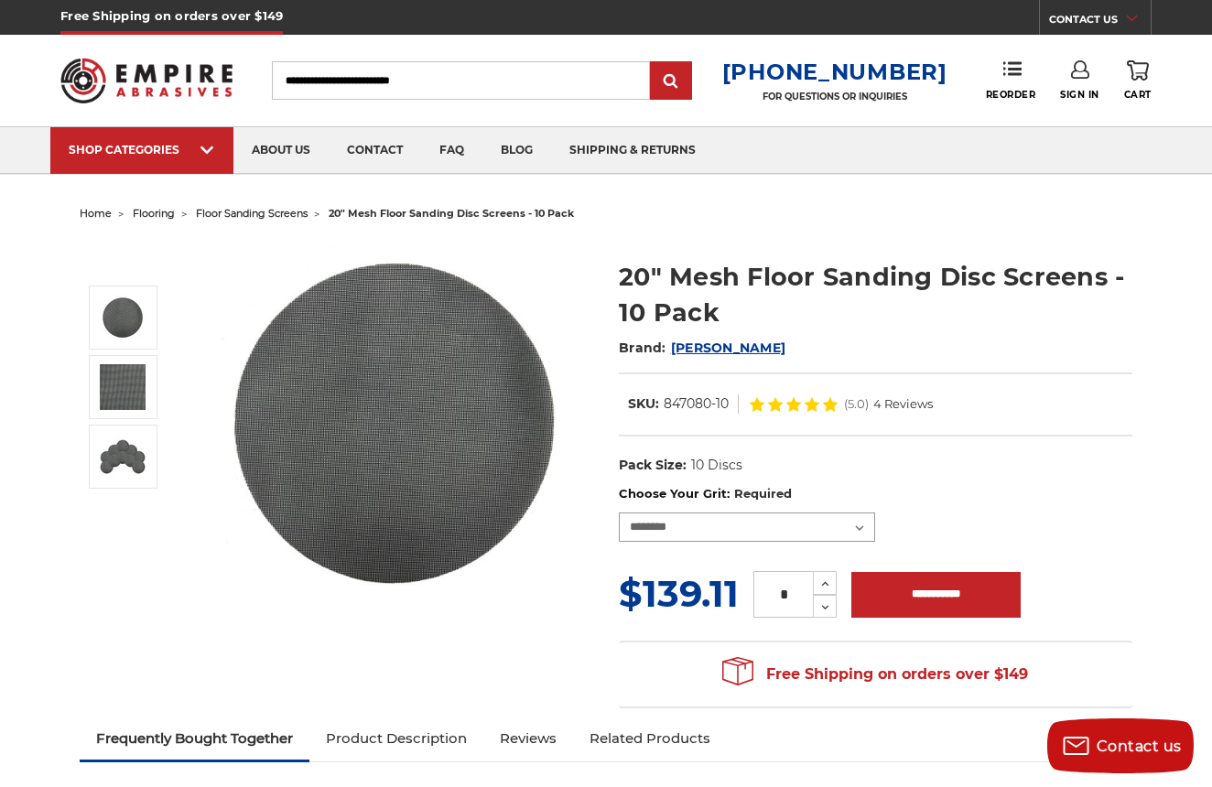
select select "***"
click at [928, 580] on input "**********" at bounding box center [940, 595] width 169 height 46
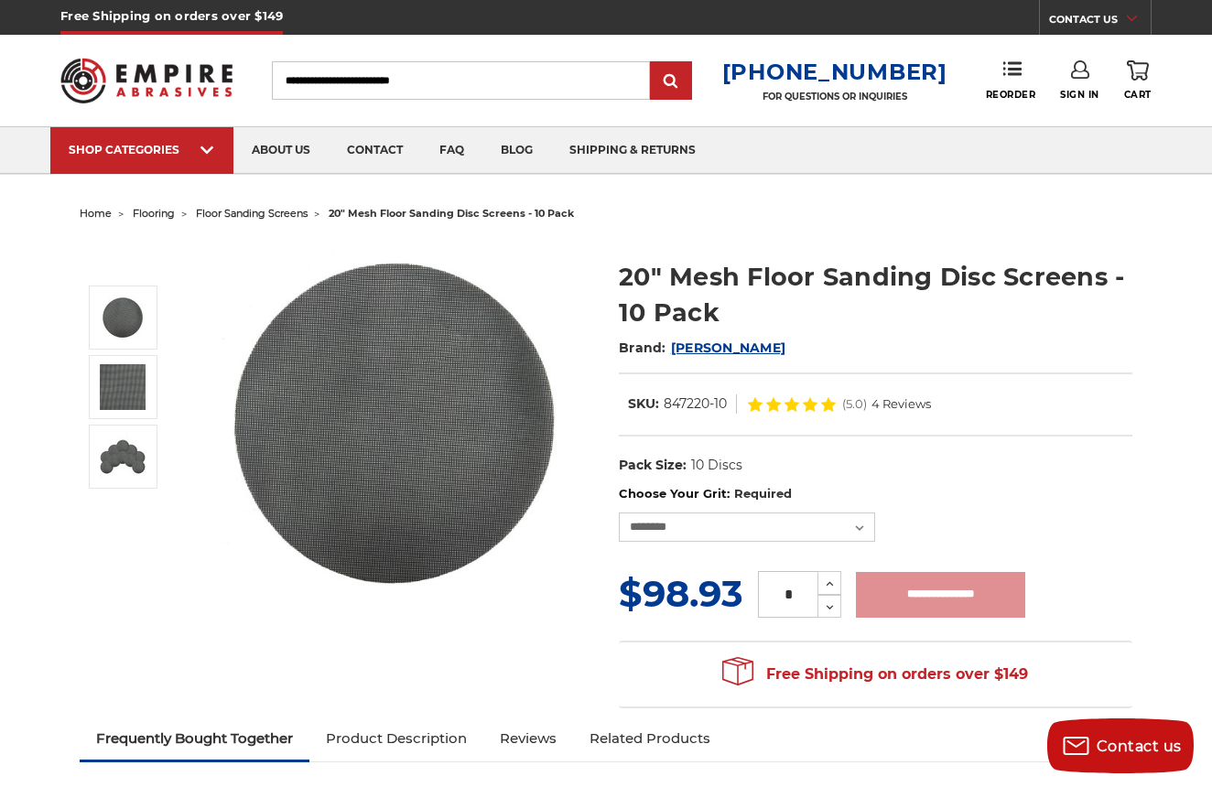
type input "**********"
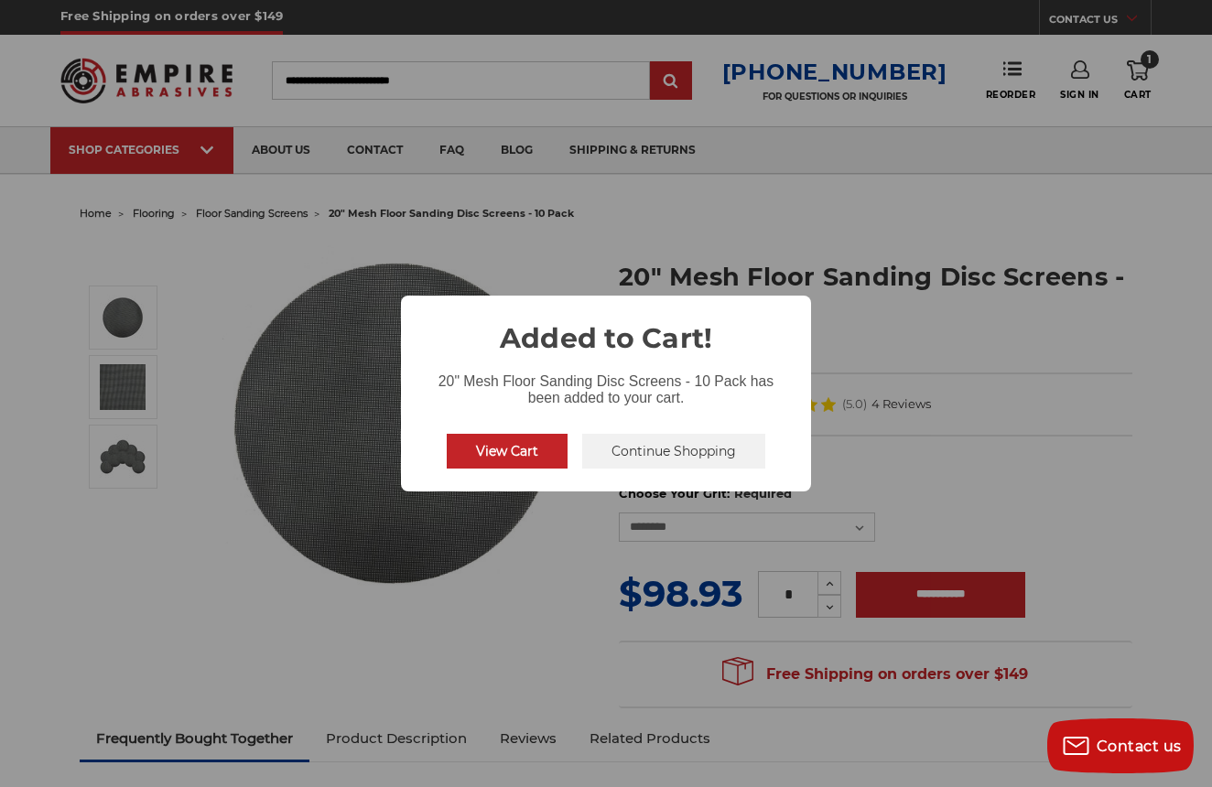
click at [539, 454] on button "View Cart" at bounding box center [507, 451] width 121 height 35
